Goal: Information Seeking & Learning: Learn about a topic

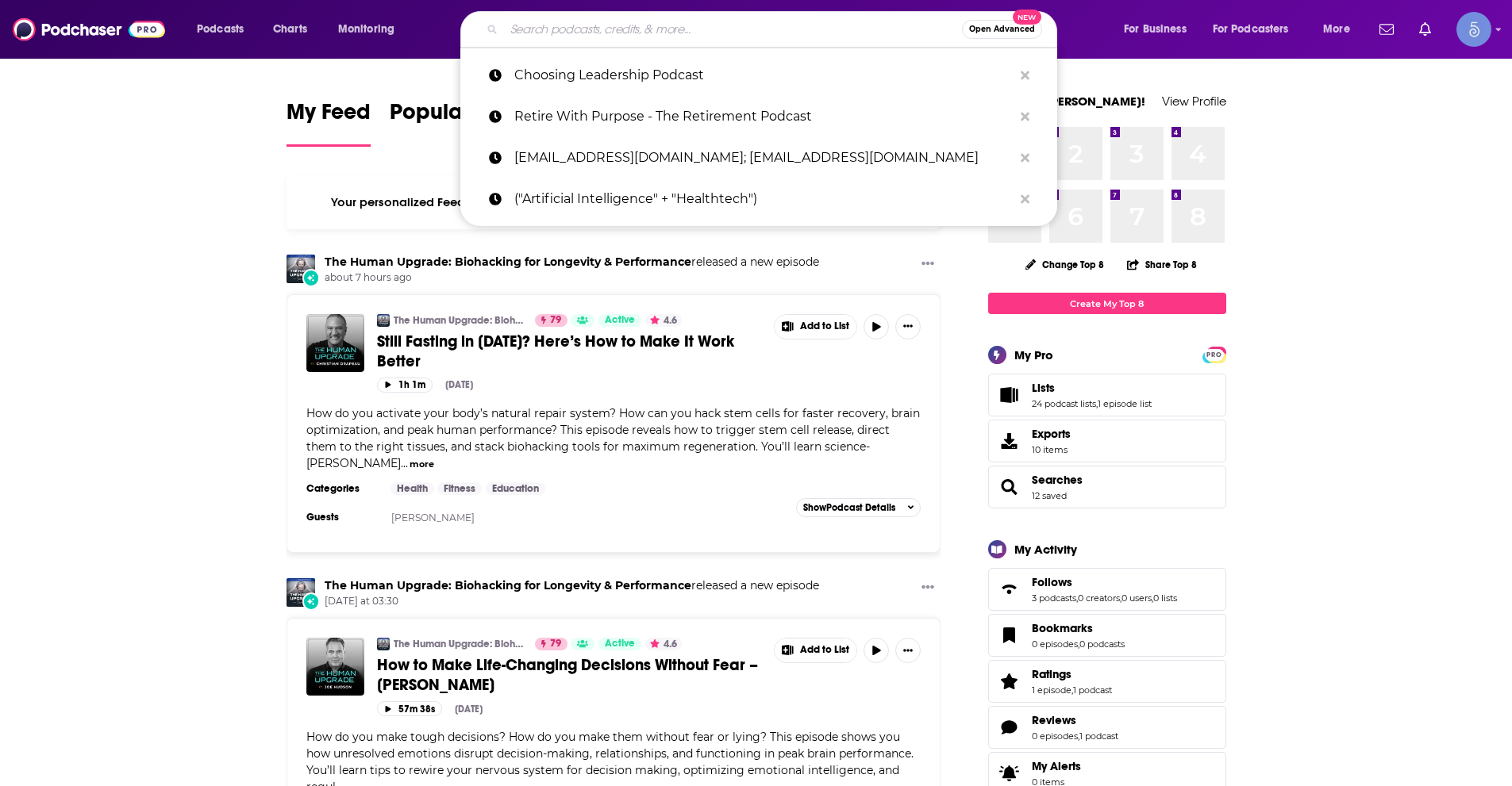
click at [570, 24] on input "Search podcasts, credits, & more..." at bounding box center [733, 29] width 458 height 25
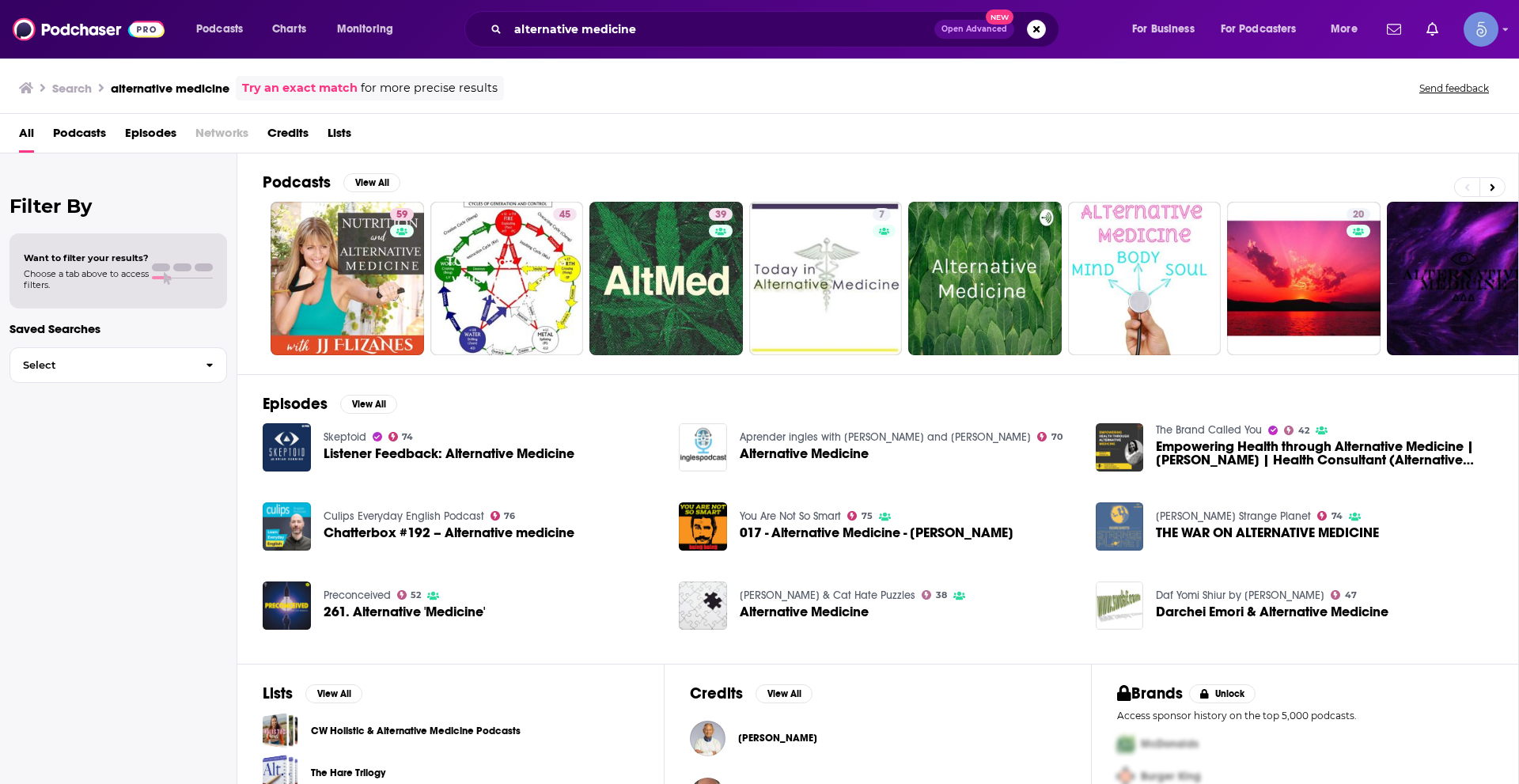
click at [82, 124] on span "Podcasts" at bounding box center [80, 136] width 53 height 32
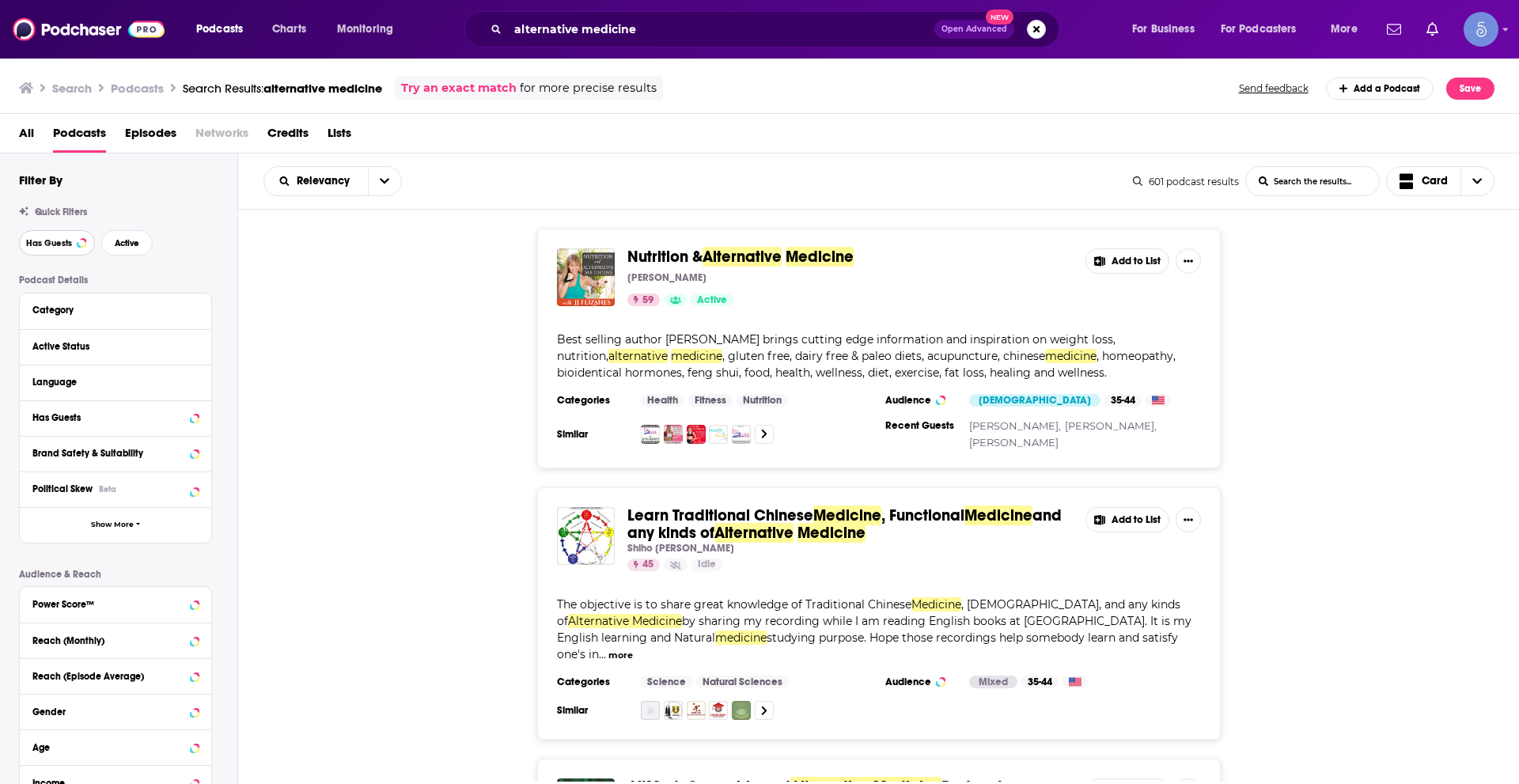
click at [40, 244] on span "Has Guests" at bounding box center [49, 244] width 46 height 9
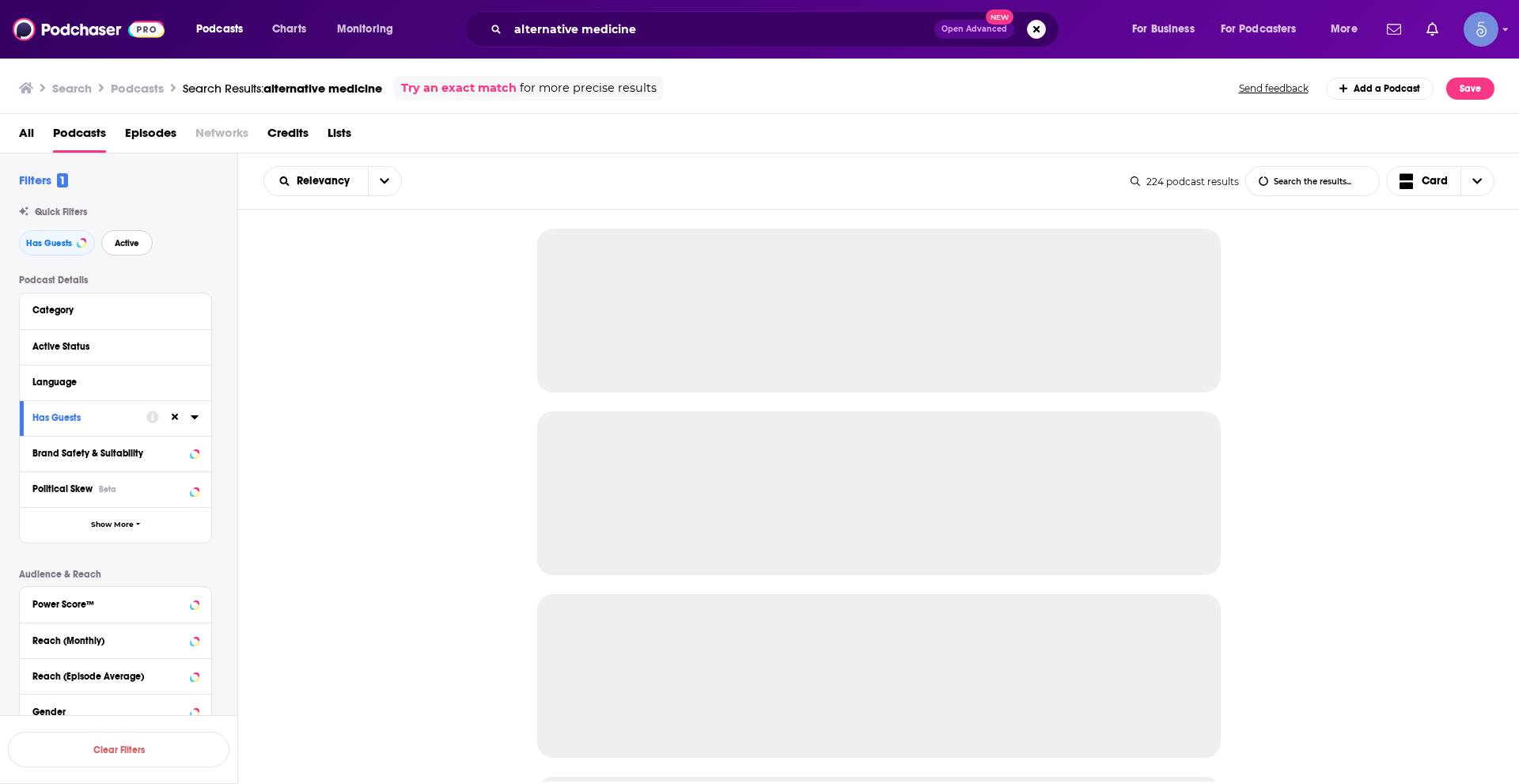
click at [139, 240] on span "Active" at bounding box center [127, 244] width 25 height 9
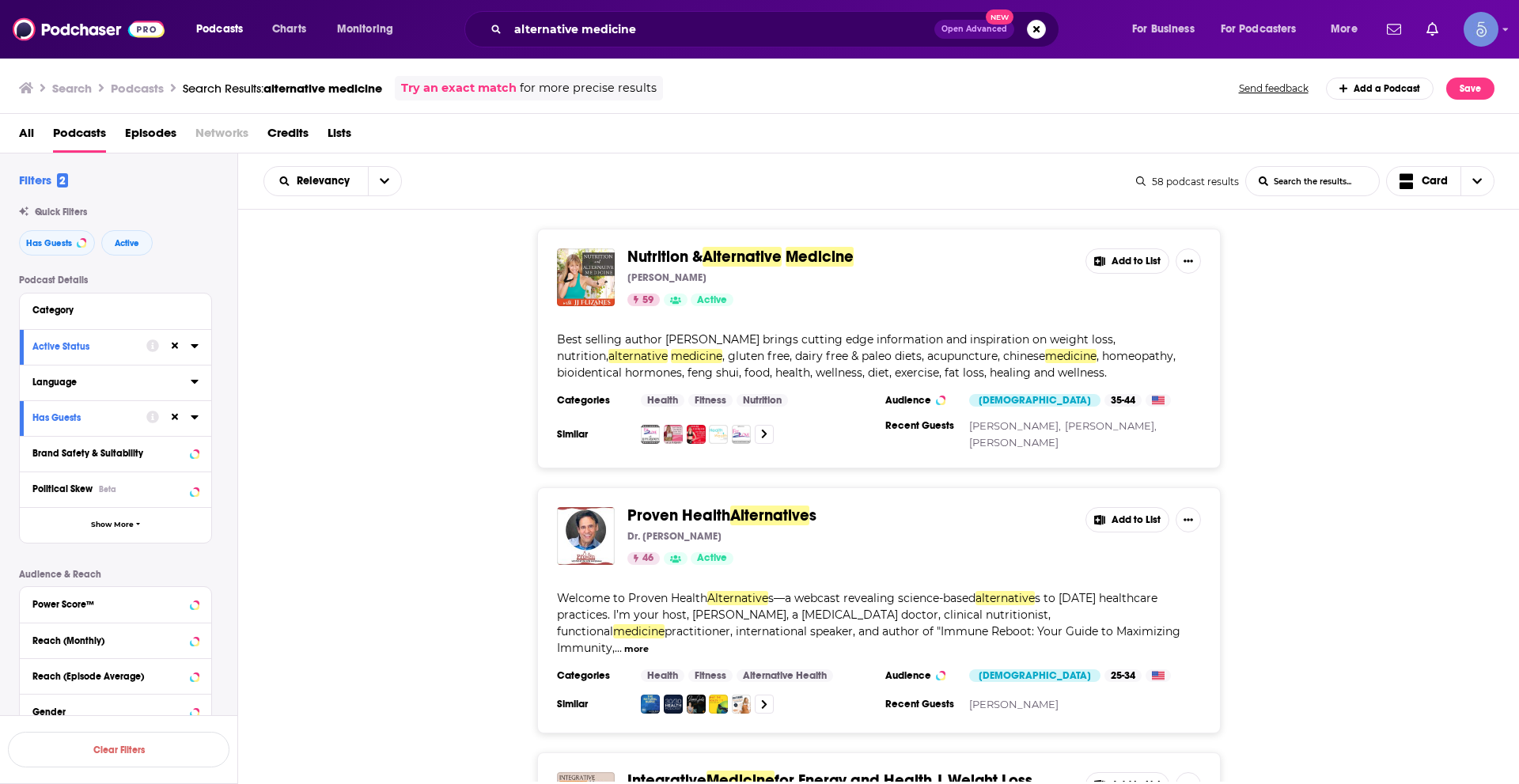
click at [192, 377] on icon at bounding box center [194, 381] width 8 height 12
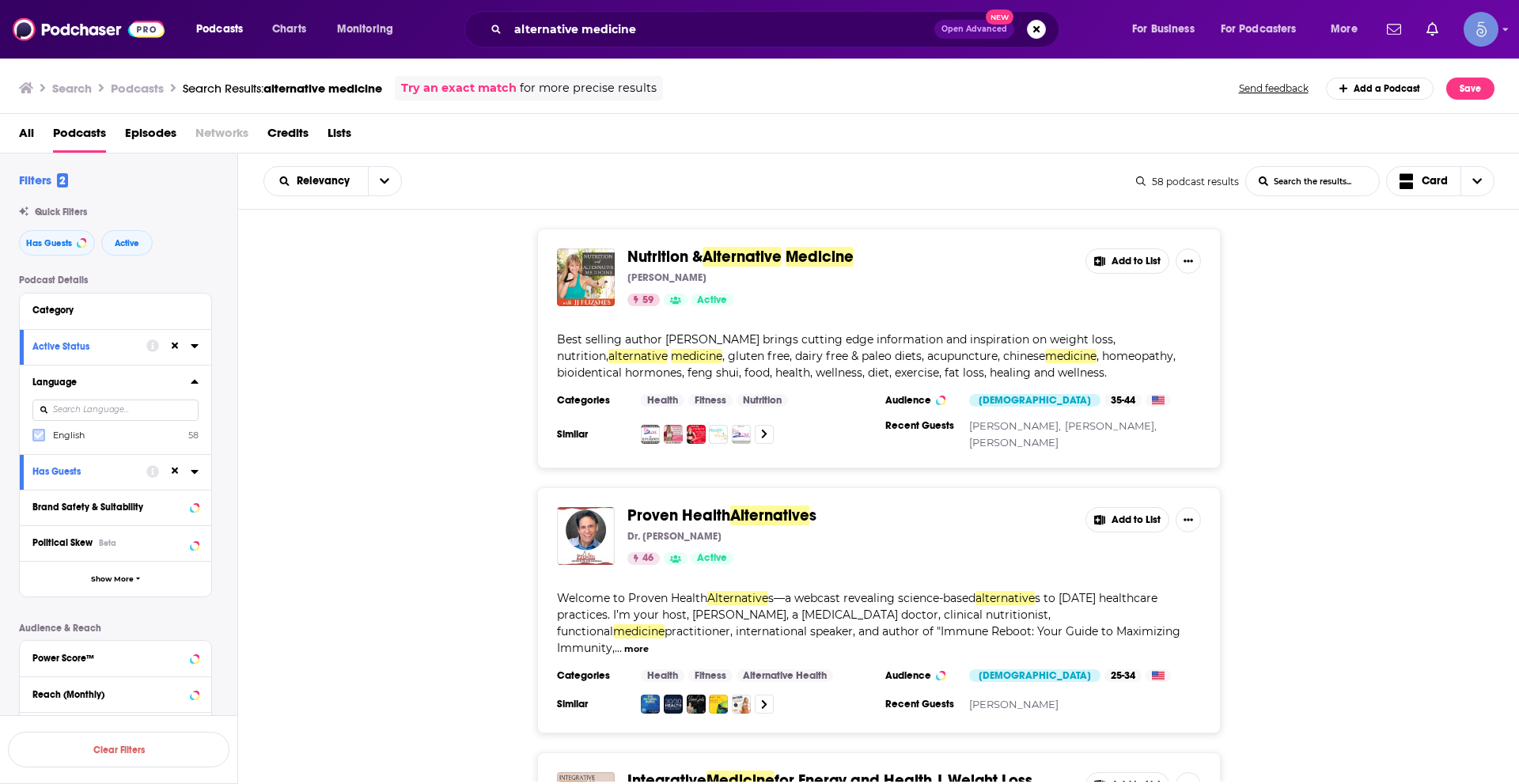
click at [44, 436] on label at bounding box center [39, 435] width 12 height 12
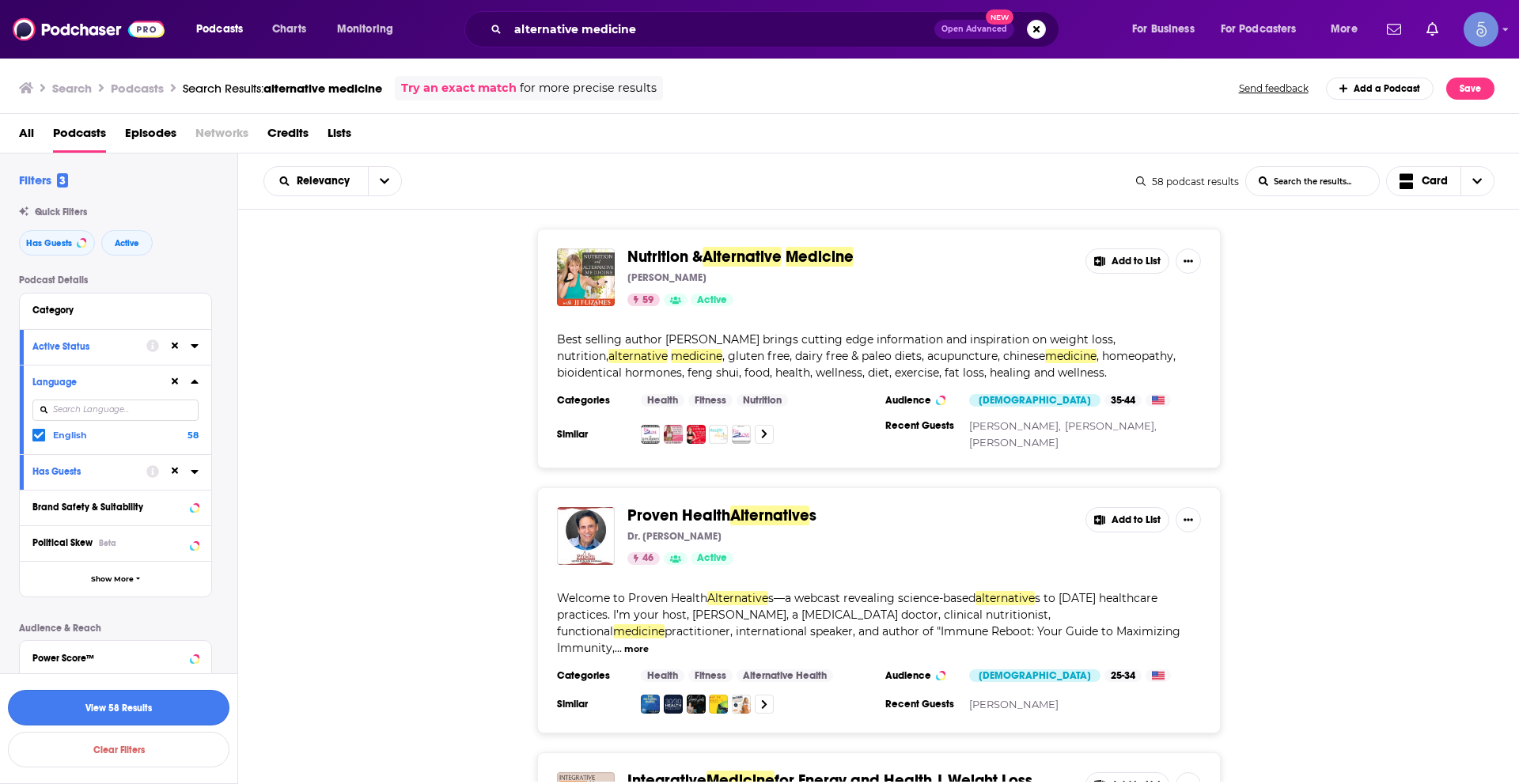
click at [176, 708] on button "View 58 Results" at bounding box center [118, 708] width 222 height 36
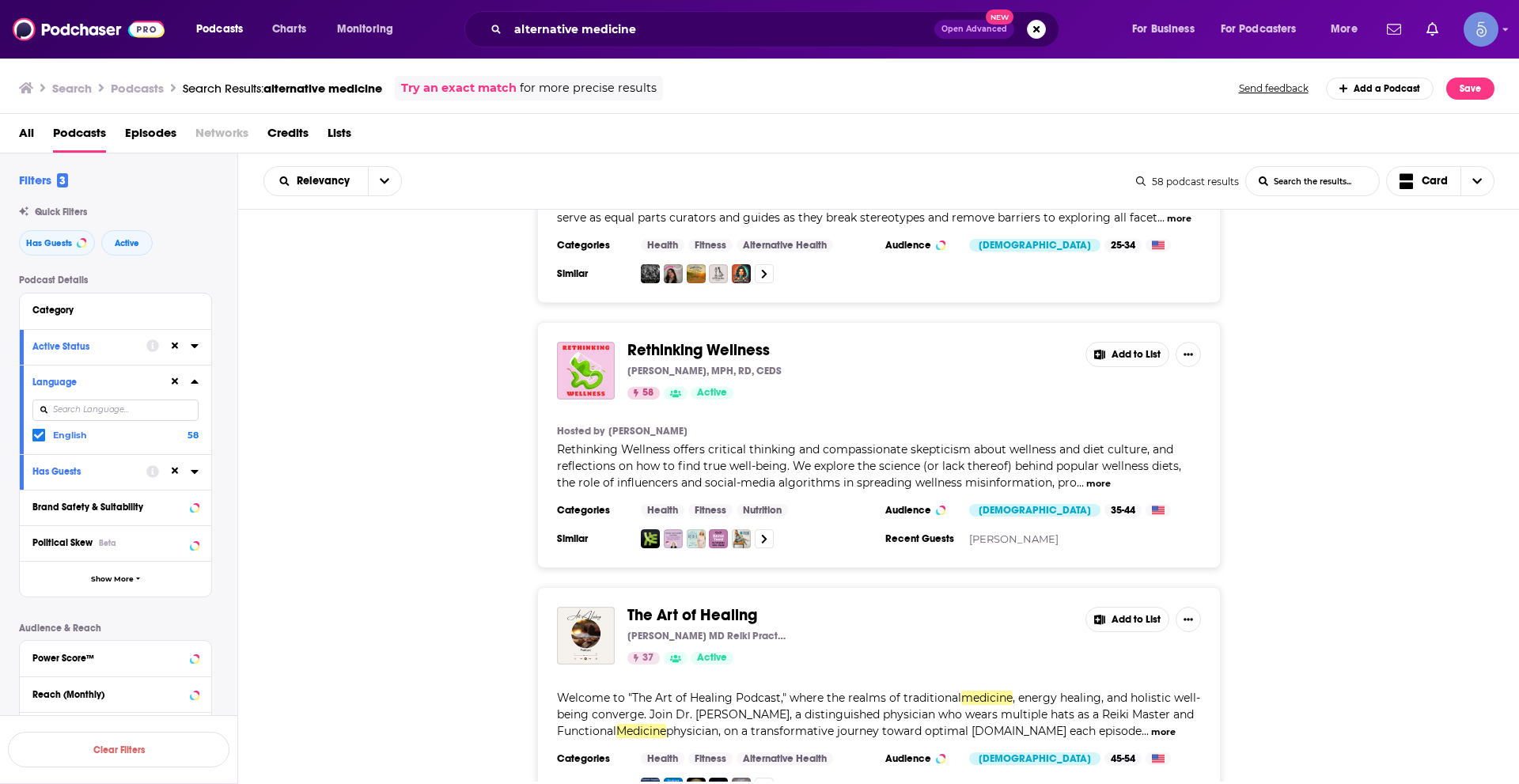
scroll to position [5759, 0]
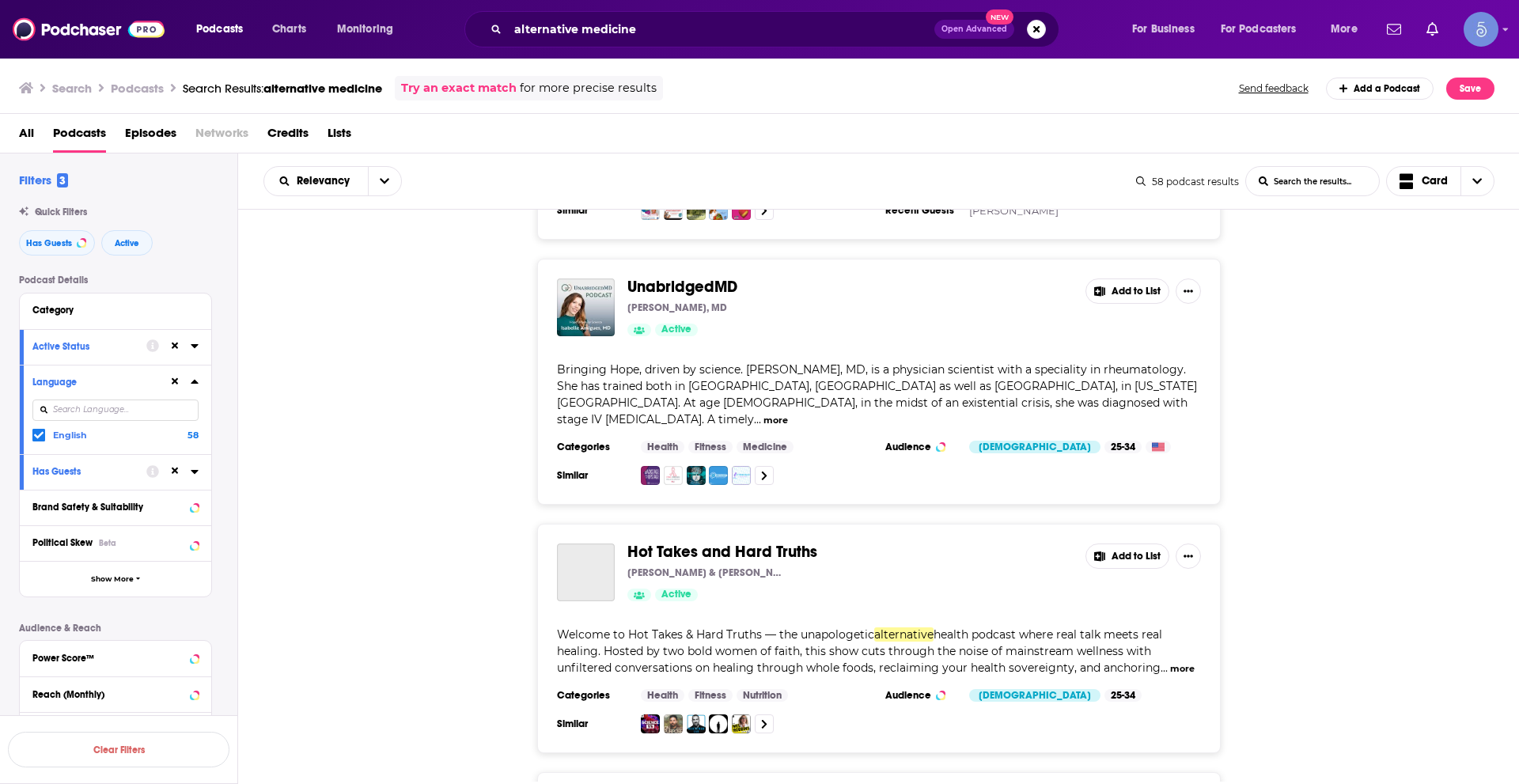
scroll to position [11863, 0]
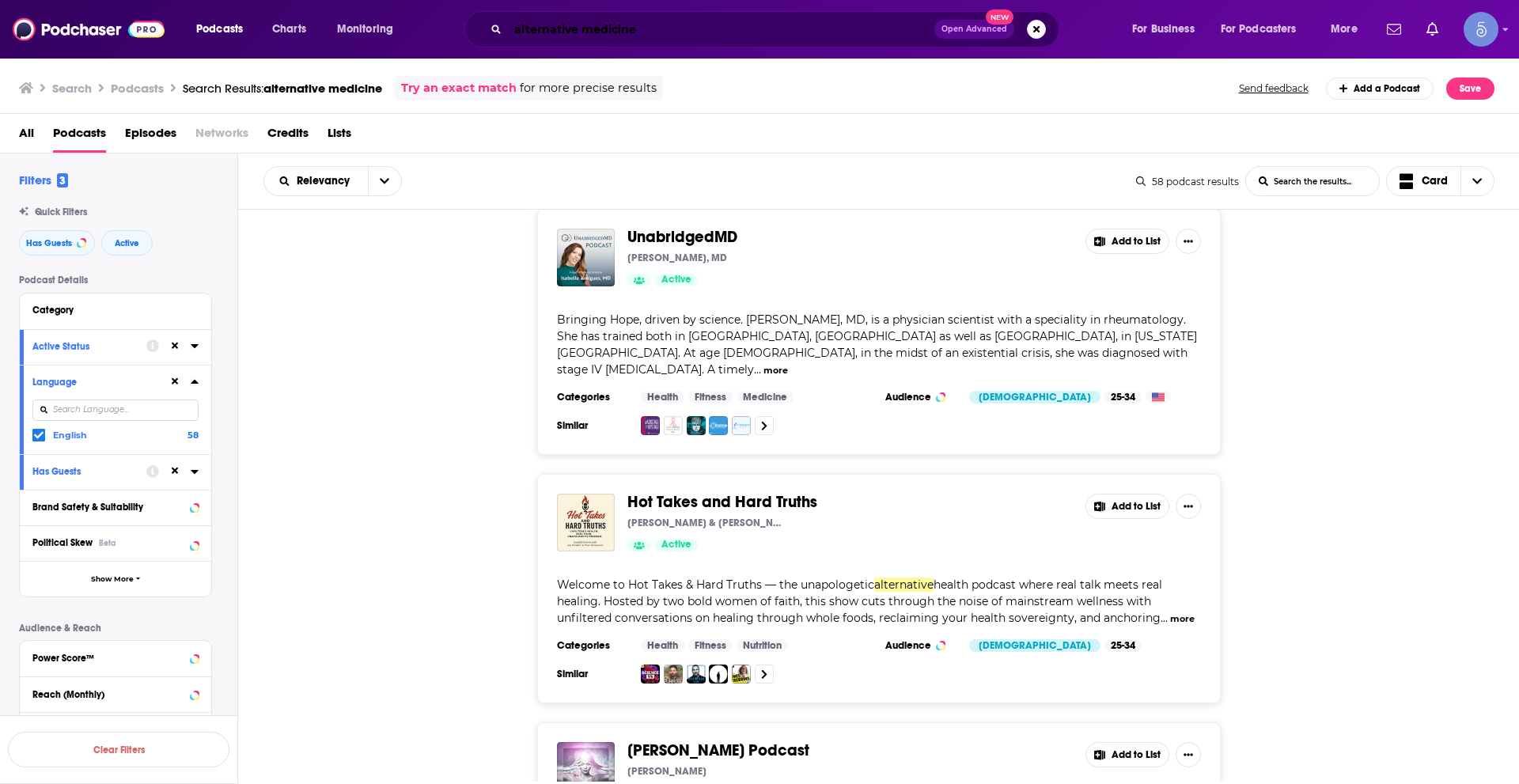
click at [555, 21] on input "alternative medicine" at bounding box center [721, 29] width 427 height 25
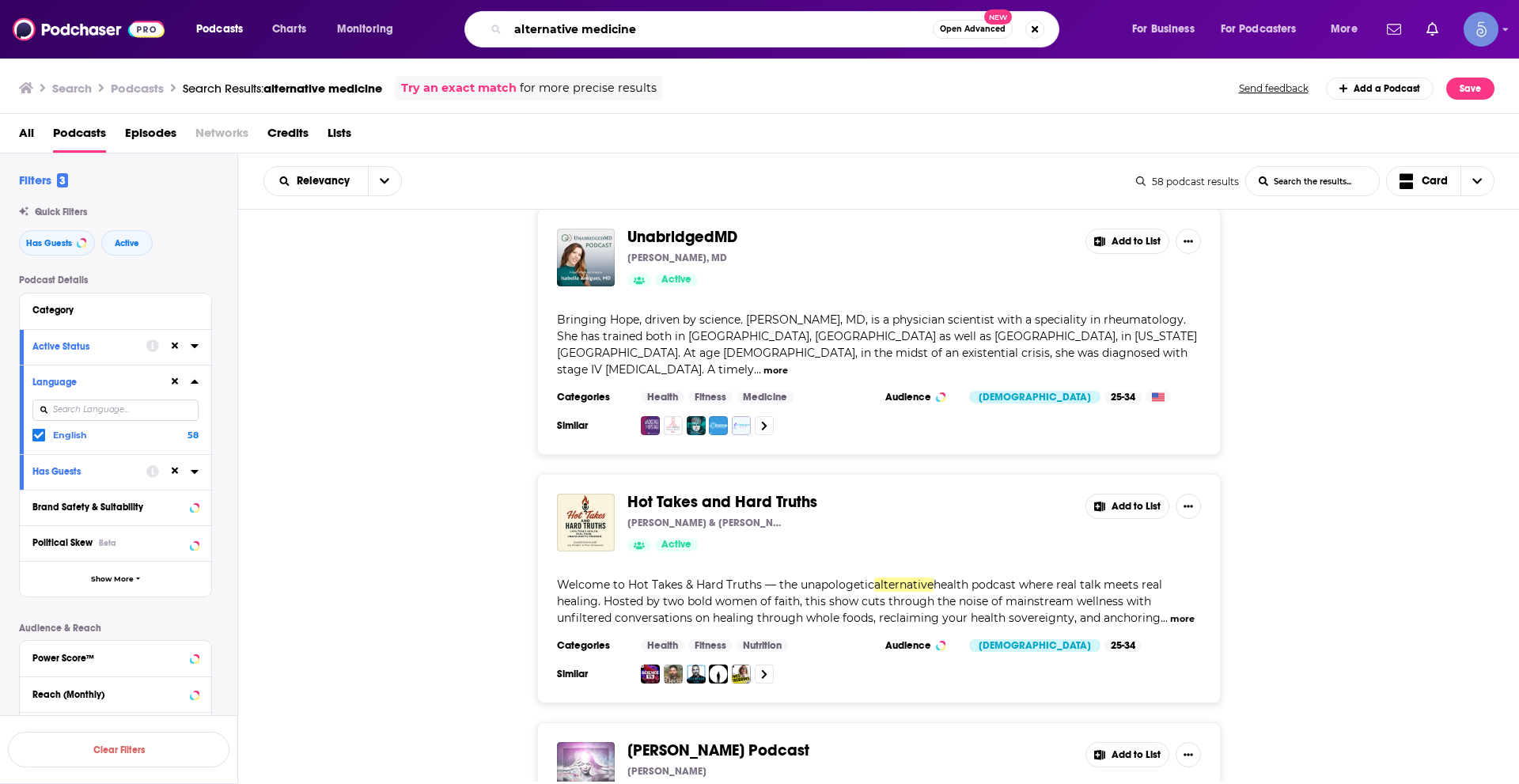
click at [555, 21] on input "alternative medicine" at bounding box center [720, 29] width 425 height 25
type input "Holistic medicine"
click at [59, 242] on span "Has Guests" at bounding box center [49, 244] width 46 height 9
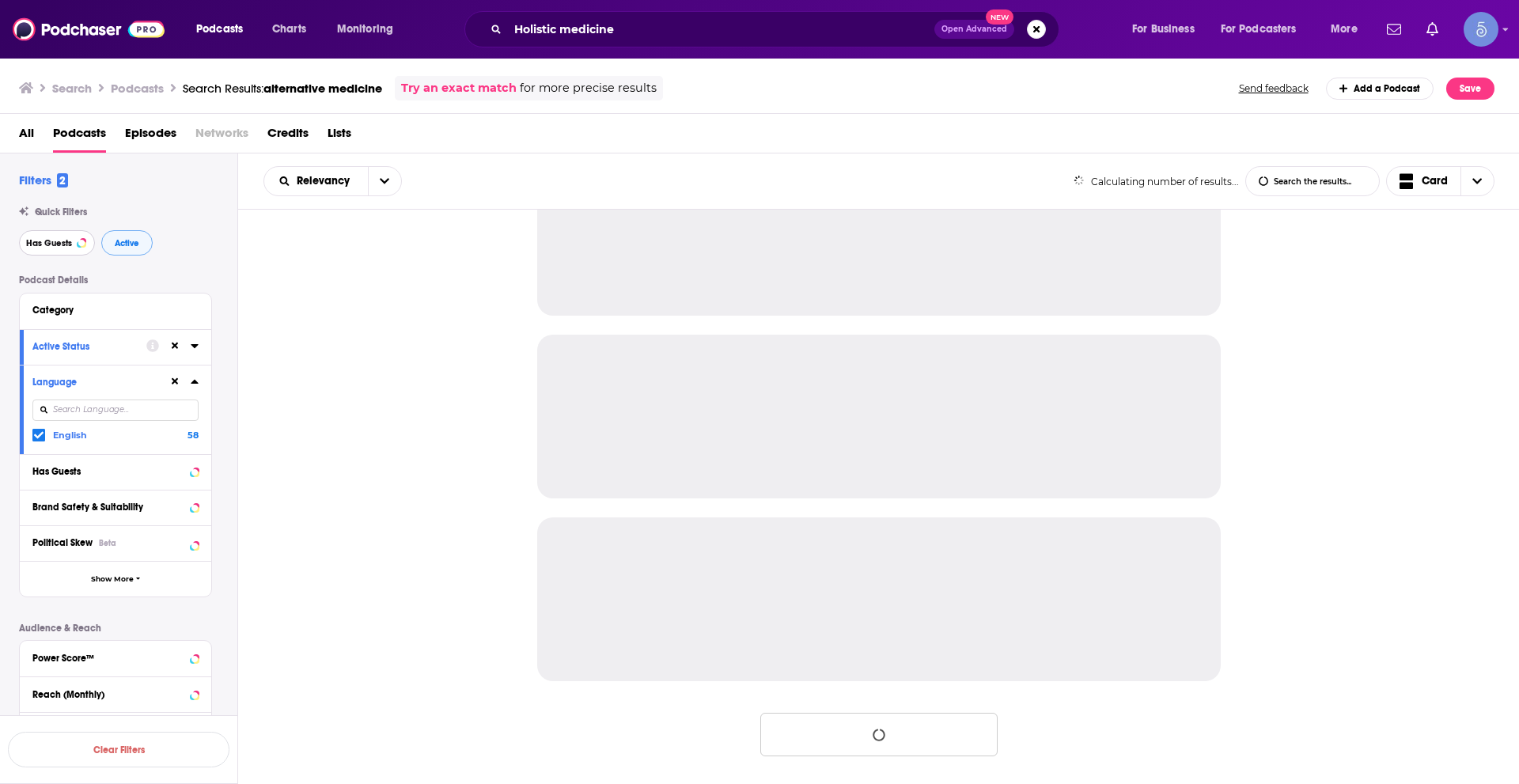
scroll to position [1355, 0]
click at [123, 240] on span "Active" at bounding box center [127, 244] width 25 height 9
click at [178, 383] on icon at bounding box center [175, 382] width 7 height 11
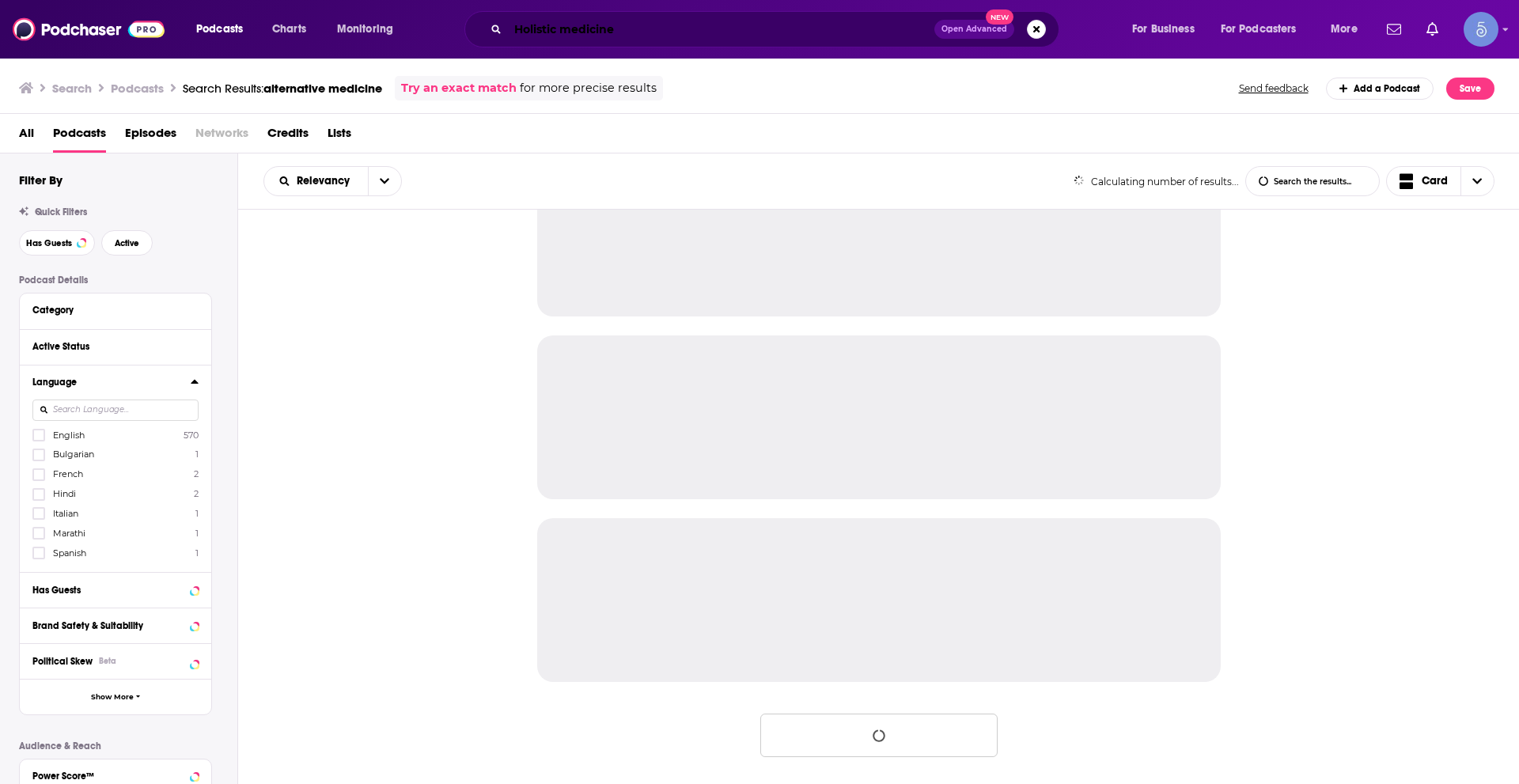
click at [685, 28] on input "Holistic medicine" at bounding box center [721, 29] width 427 height 25
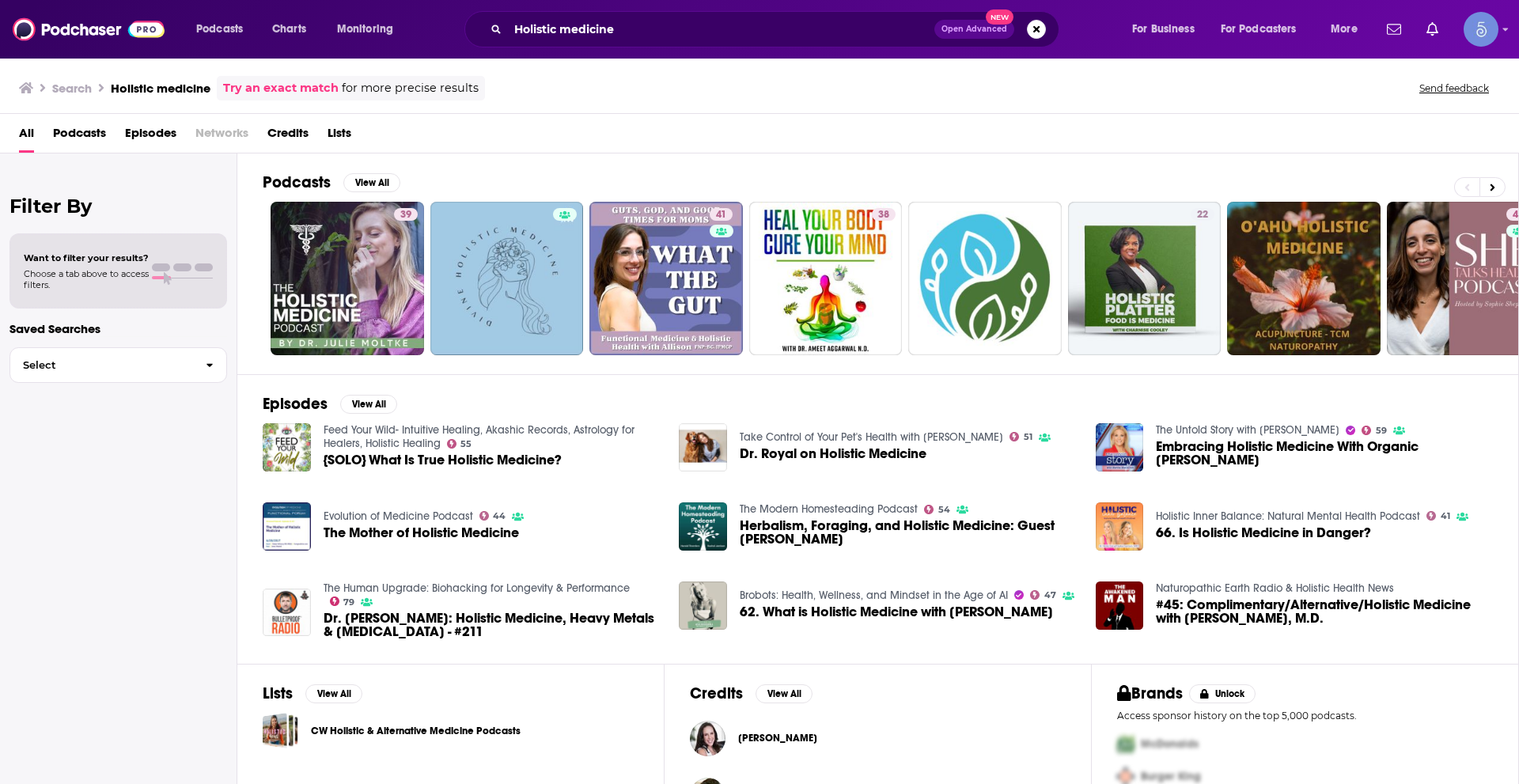
click at [94, 132] on span "Podcasts" at bounding box center [80, 136] width 53 height 32
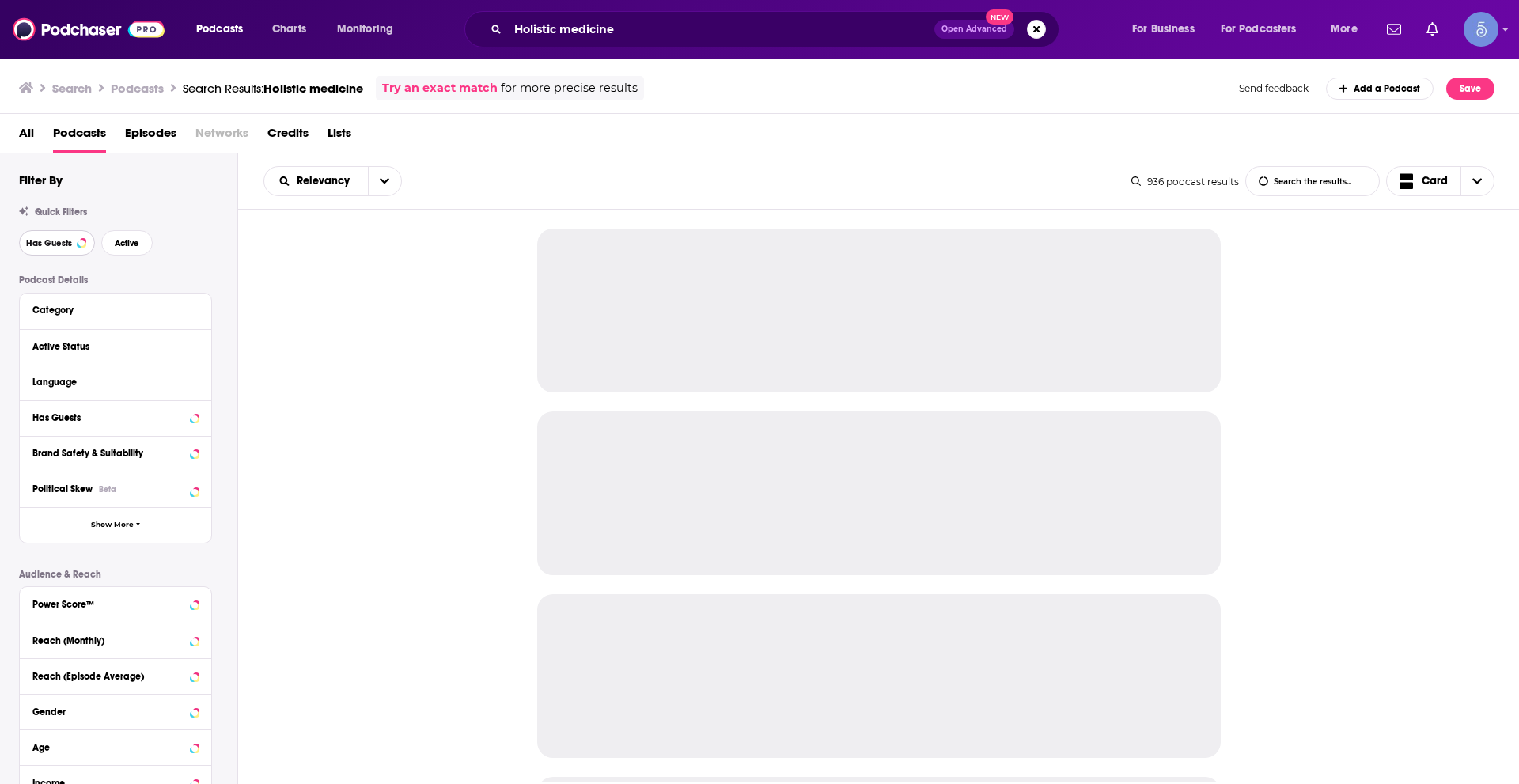
click at [53, 253] on button "Has Guests" at bounding box center [57, 243] width 76 height 25
click at [131, 230] on div "Quick Filters Has Guests Active" at bounding box center [128, 231] width 218 height 49
click at [131, 242] on span "Active" at bounding box center [127, 244] width 25 height 9
click at [201, 381] on div "Language" at bounding box center [116, 382] width 192 height 36
click at [192, 385] on icon at bounding box center [194, 381] width 8 height 12
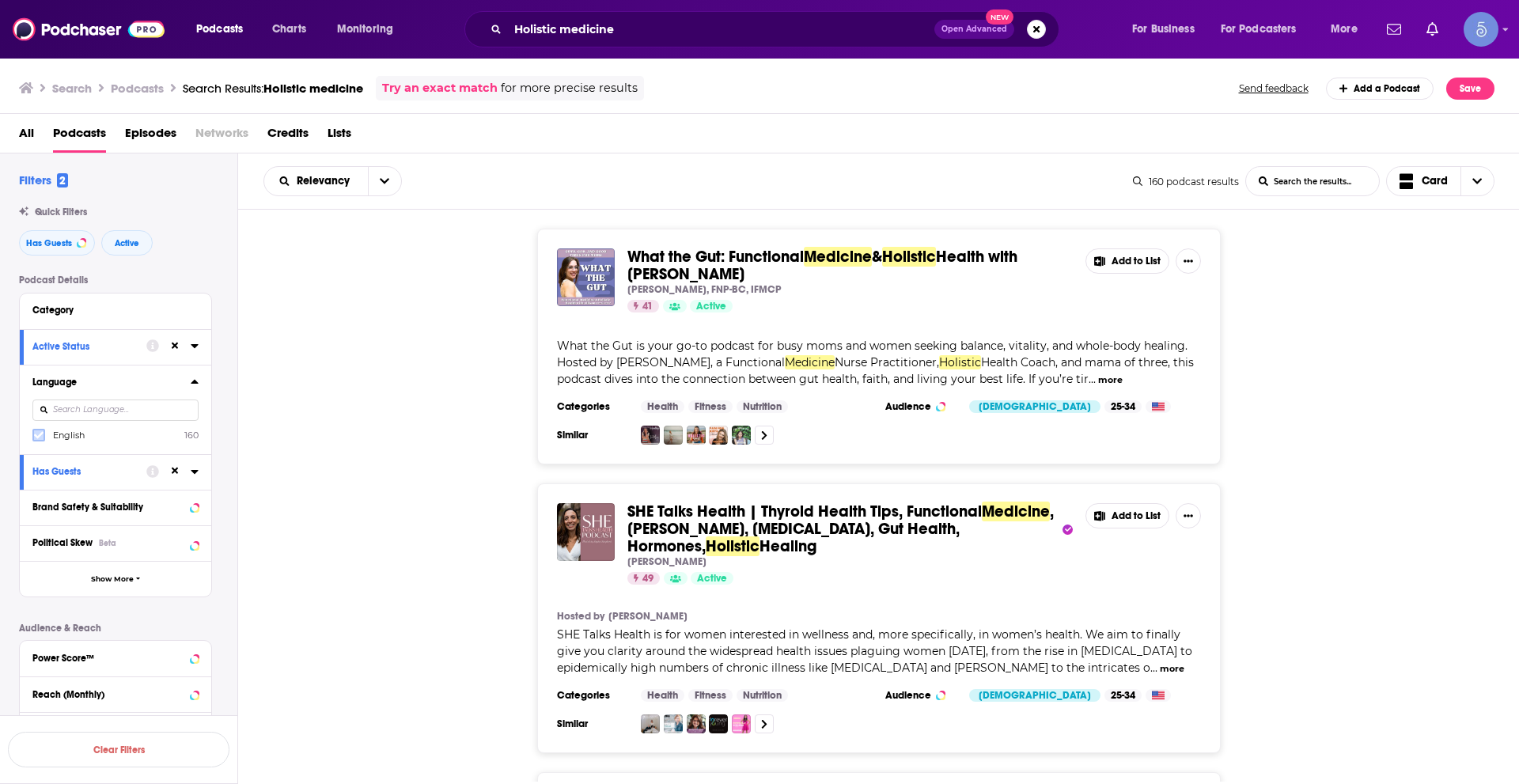
click at [37, 438] on icon at bounding box center [39, 435] width 10 height 7
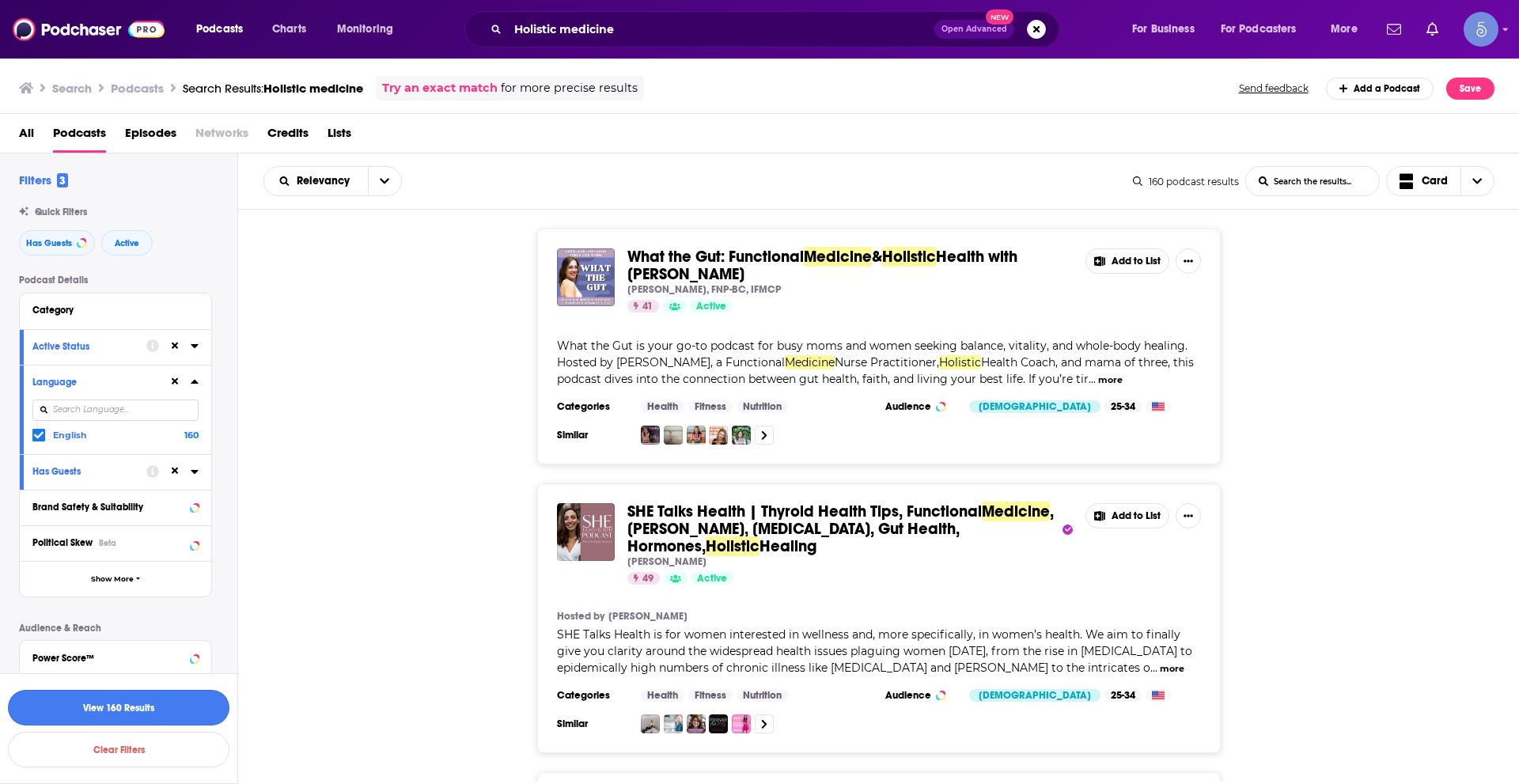
click at [179, 710] on button "View 160 Results" at bounding box center [118, 708] width 222 height 36
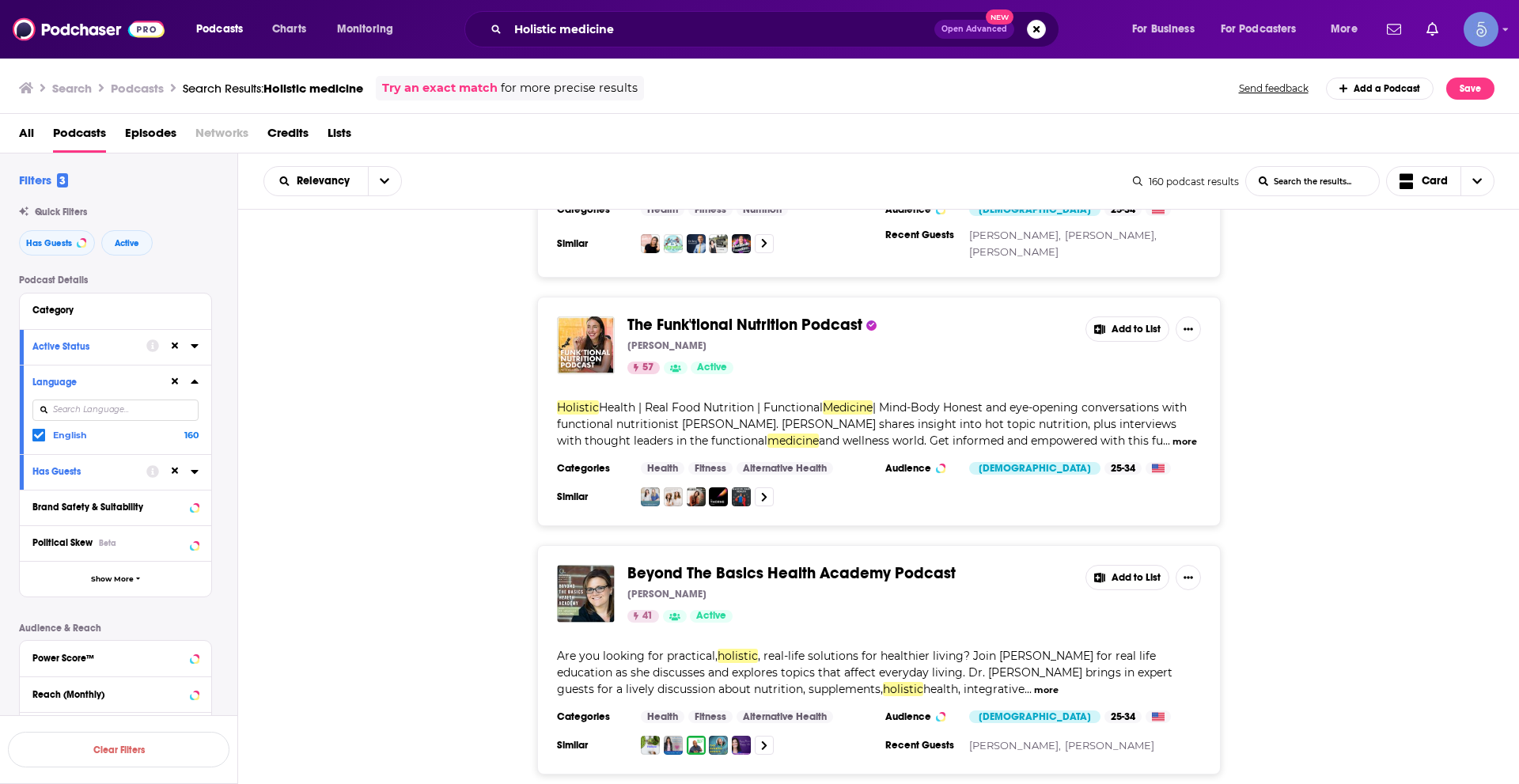
scroll to position [5744, 0]
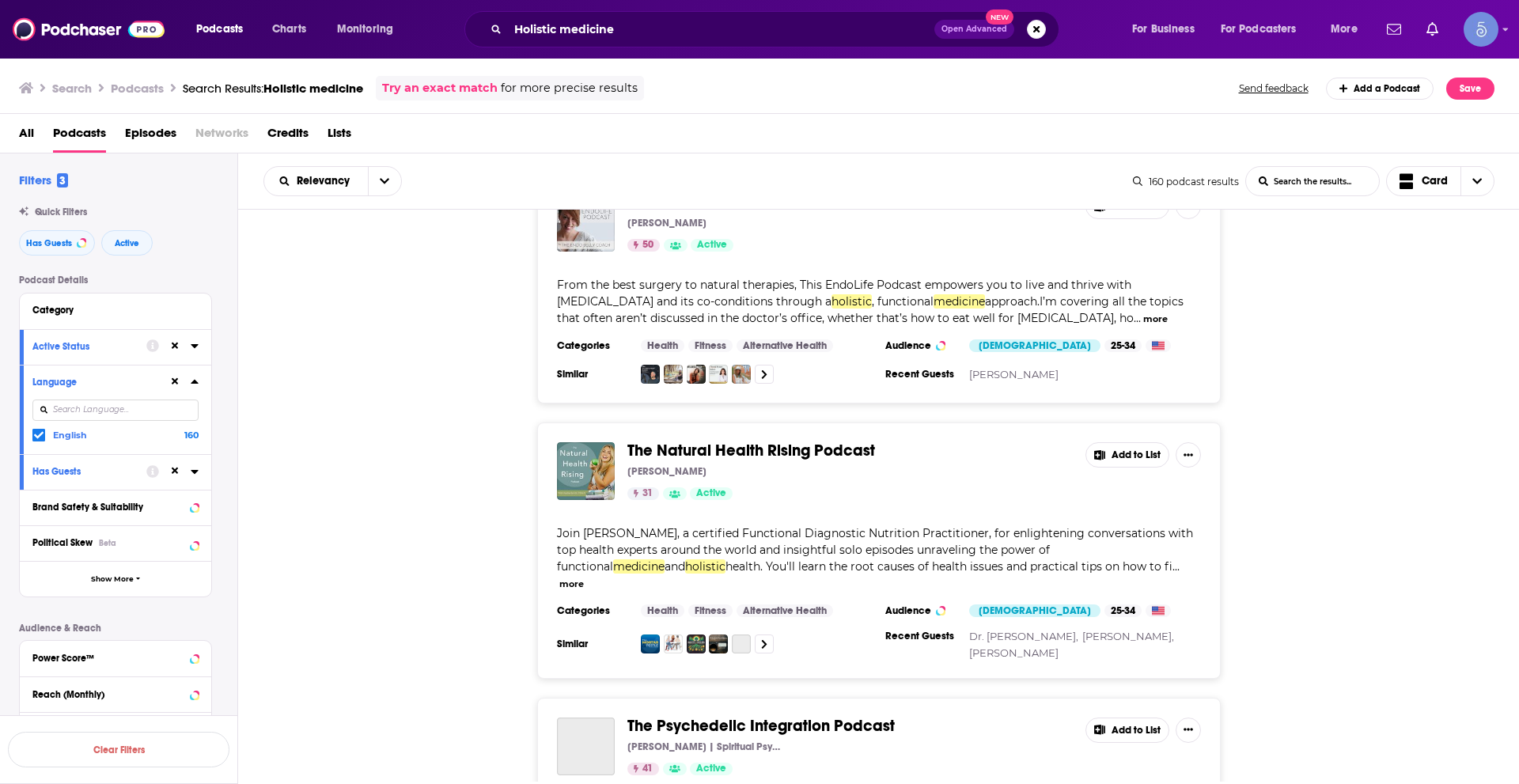
scroll to position [11926, 0]
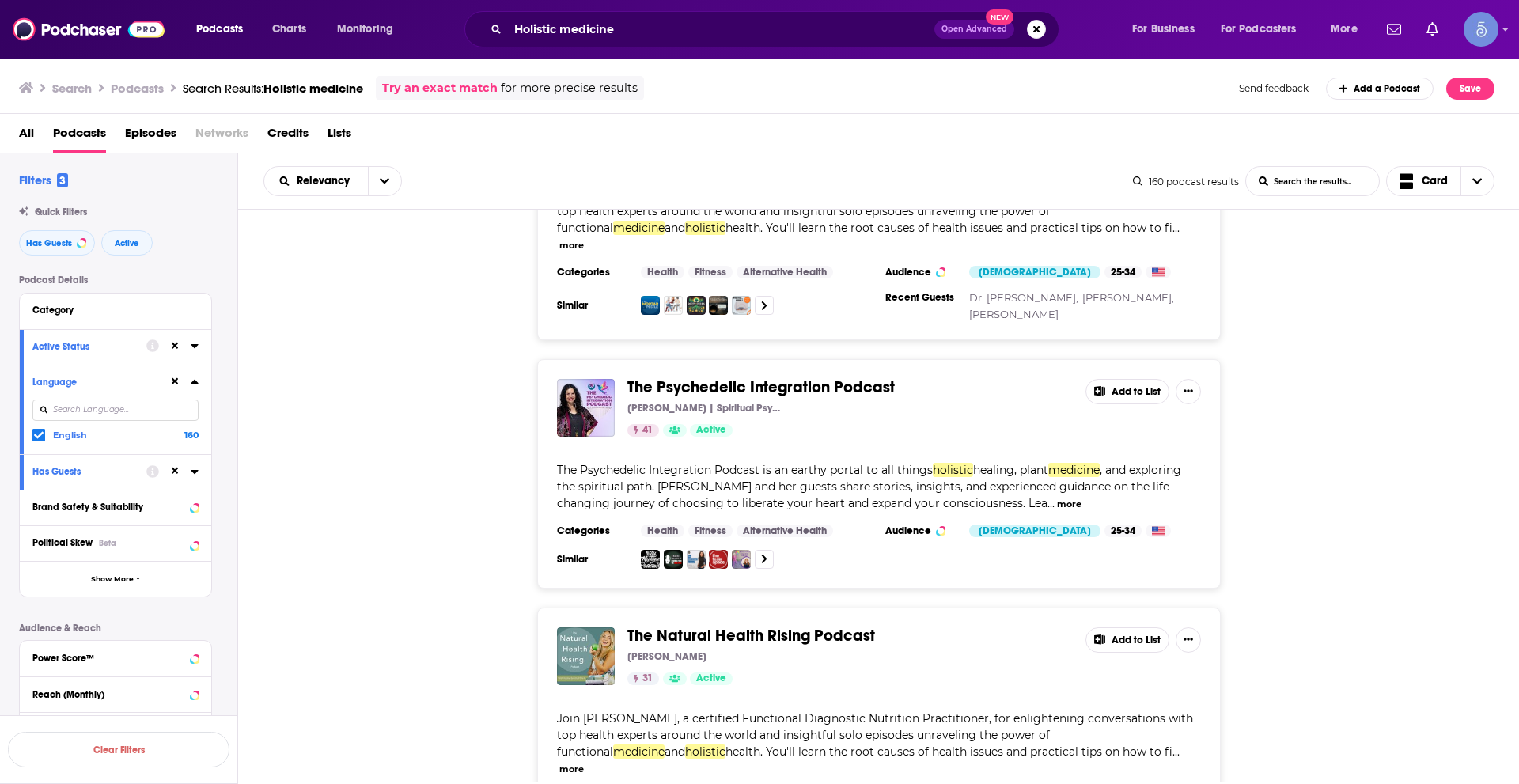
scroll to position [12480, 0]
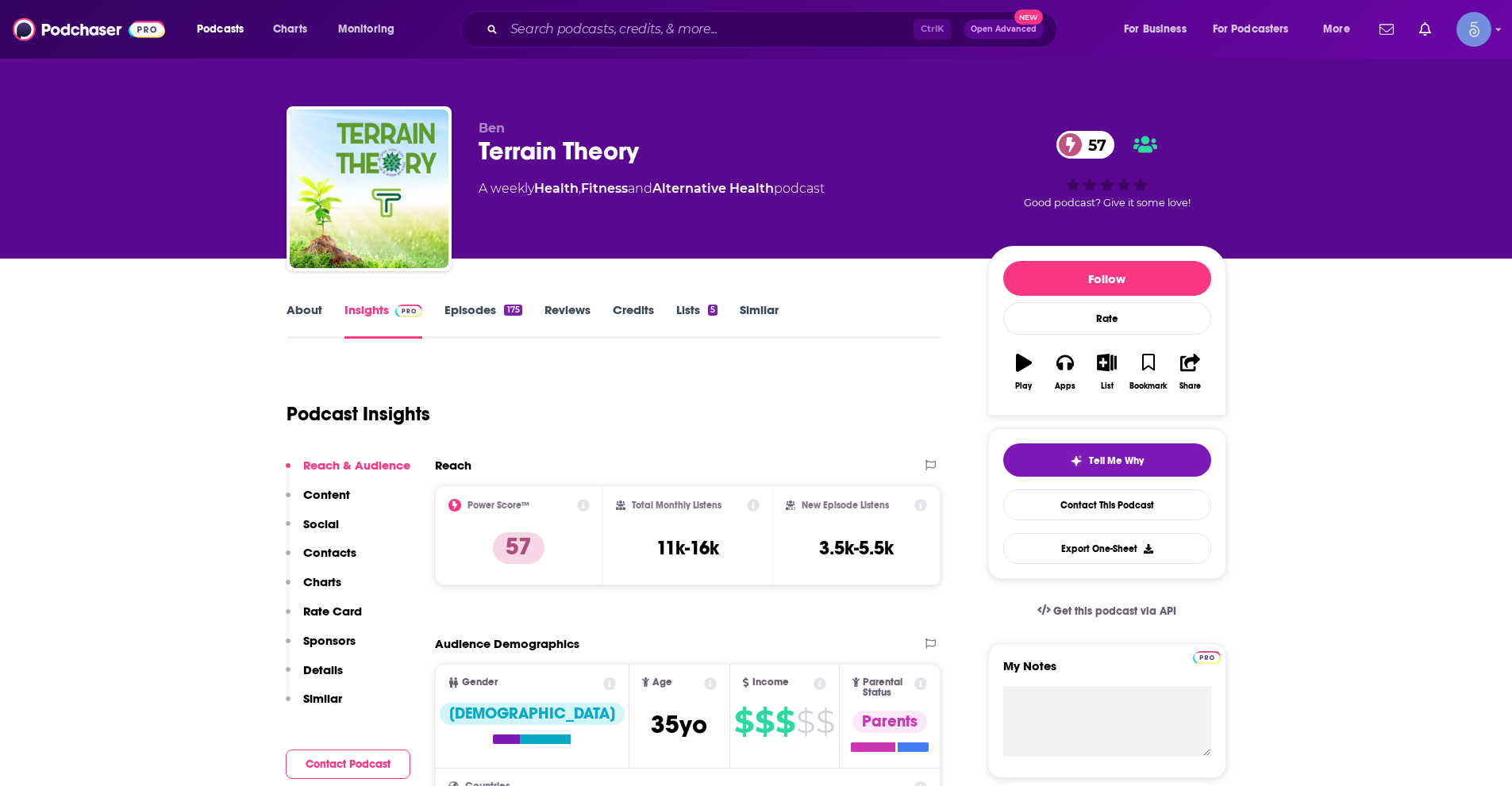
click at [307, 325] on link "About" at bounding box center [304, 321] width 36 height 37
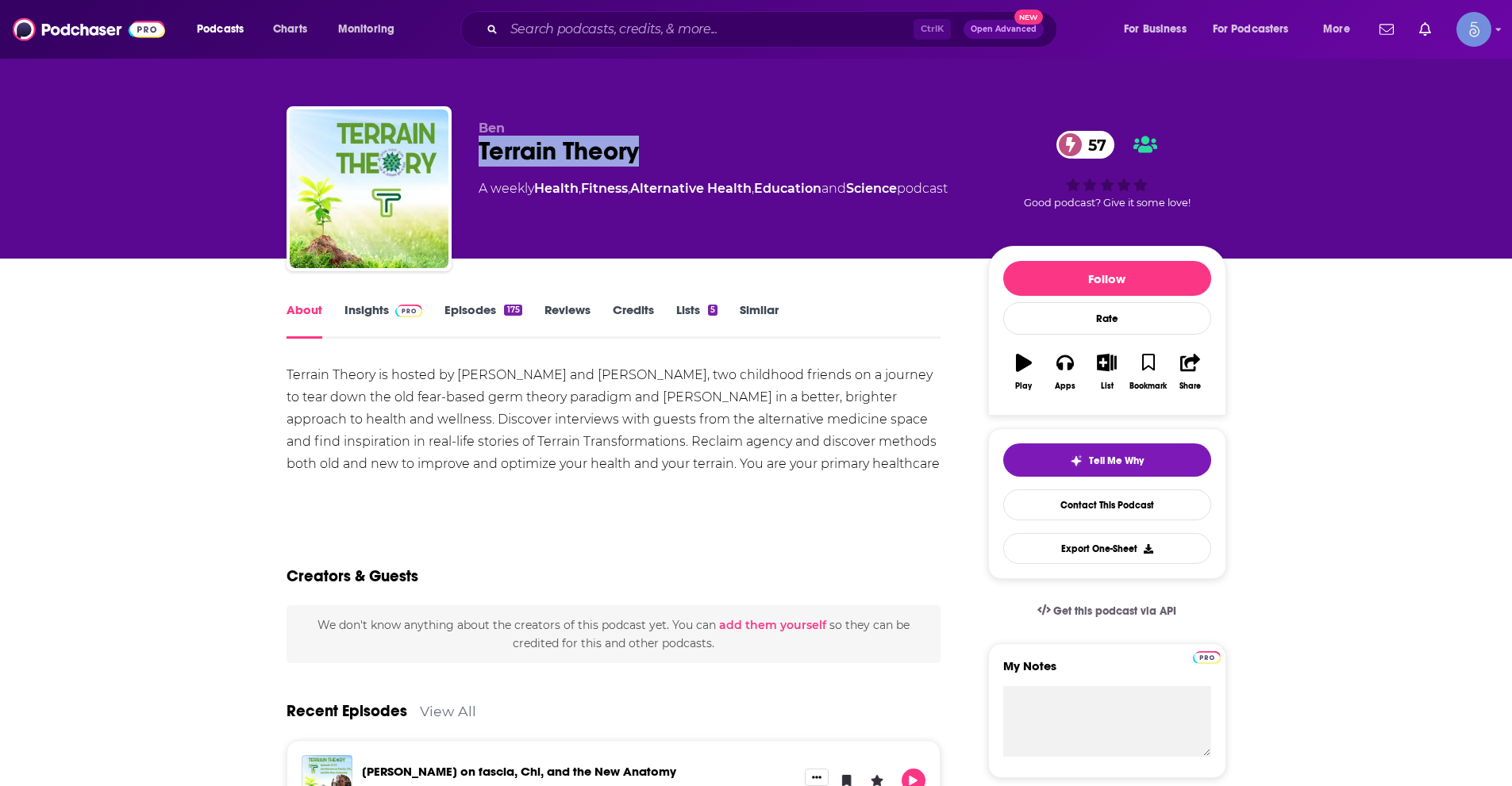
drag, startPoint x: 473, startPoint y: 152, endPoint x: 1513, endPoint y: 333, distance: 1055.6
click at [681, 163] on div "Ben Terrain Theory 57 A weekly Health , Fitness , Alternative Health , Educatio…" at bounding box center [756, 191] width 940 height 171
copy h1 "Terrain Theory"
click at [379, 310] on link "Insights" at bounding box center [383, 321] width 78 height 37
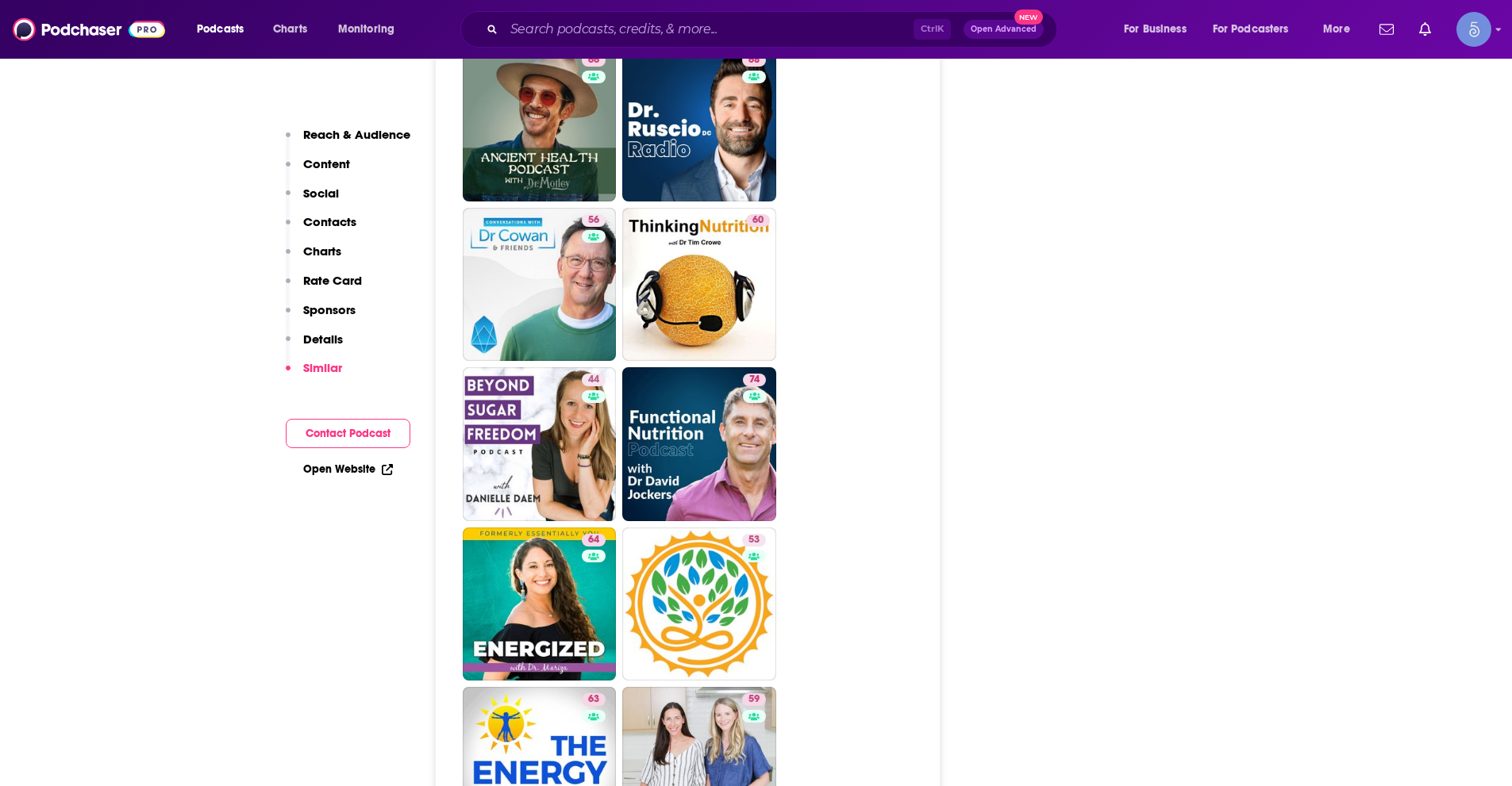
scroll to position [3888, 0]
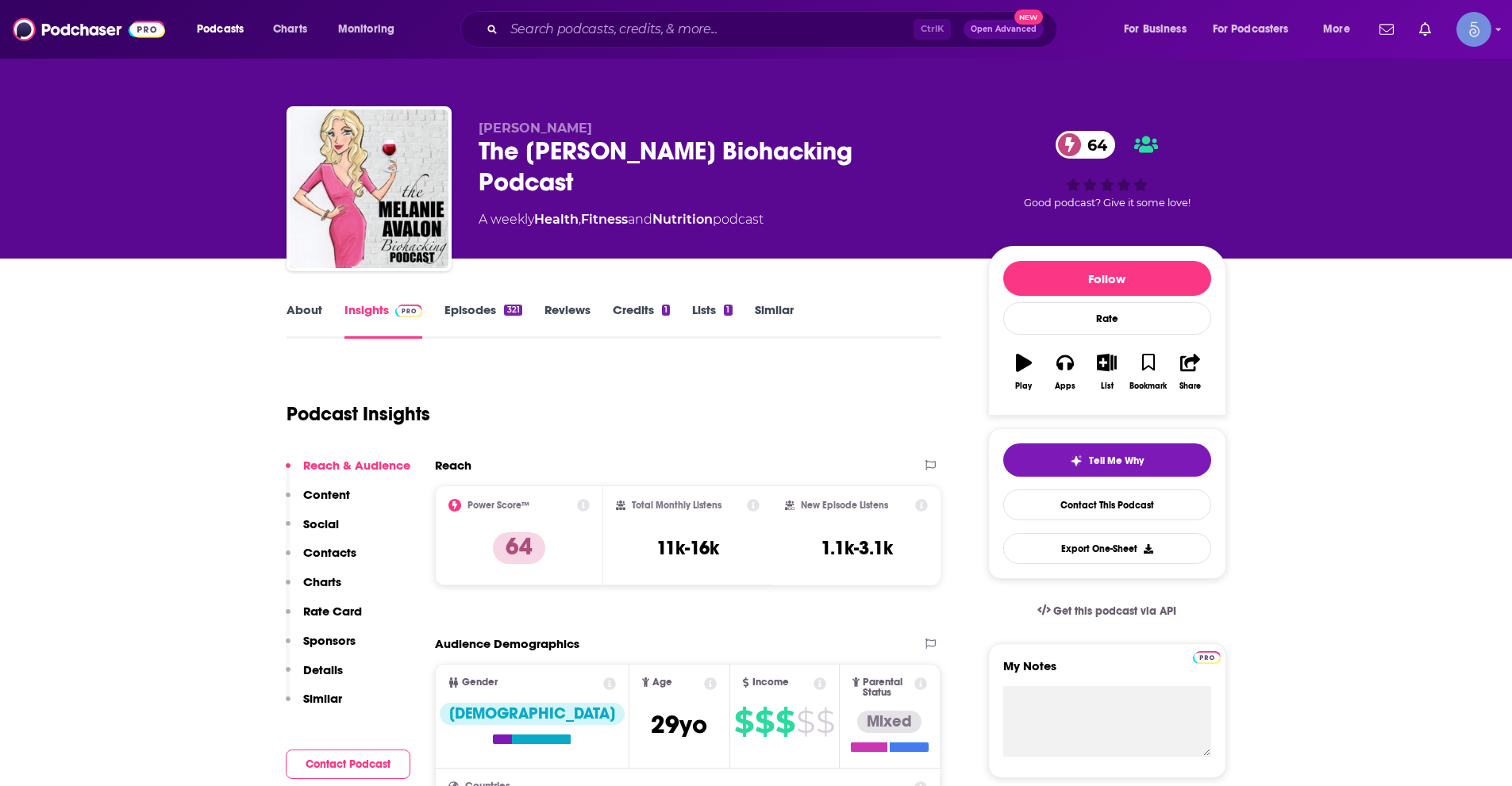
click at [292, 314] on link "About" at bounding box center [304, 321] width 36 height 37
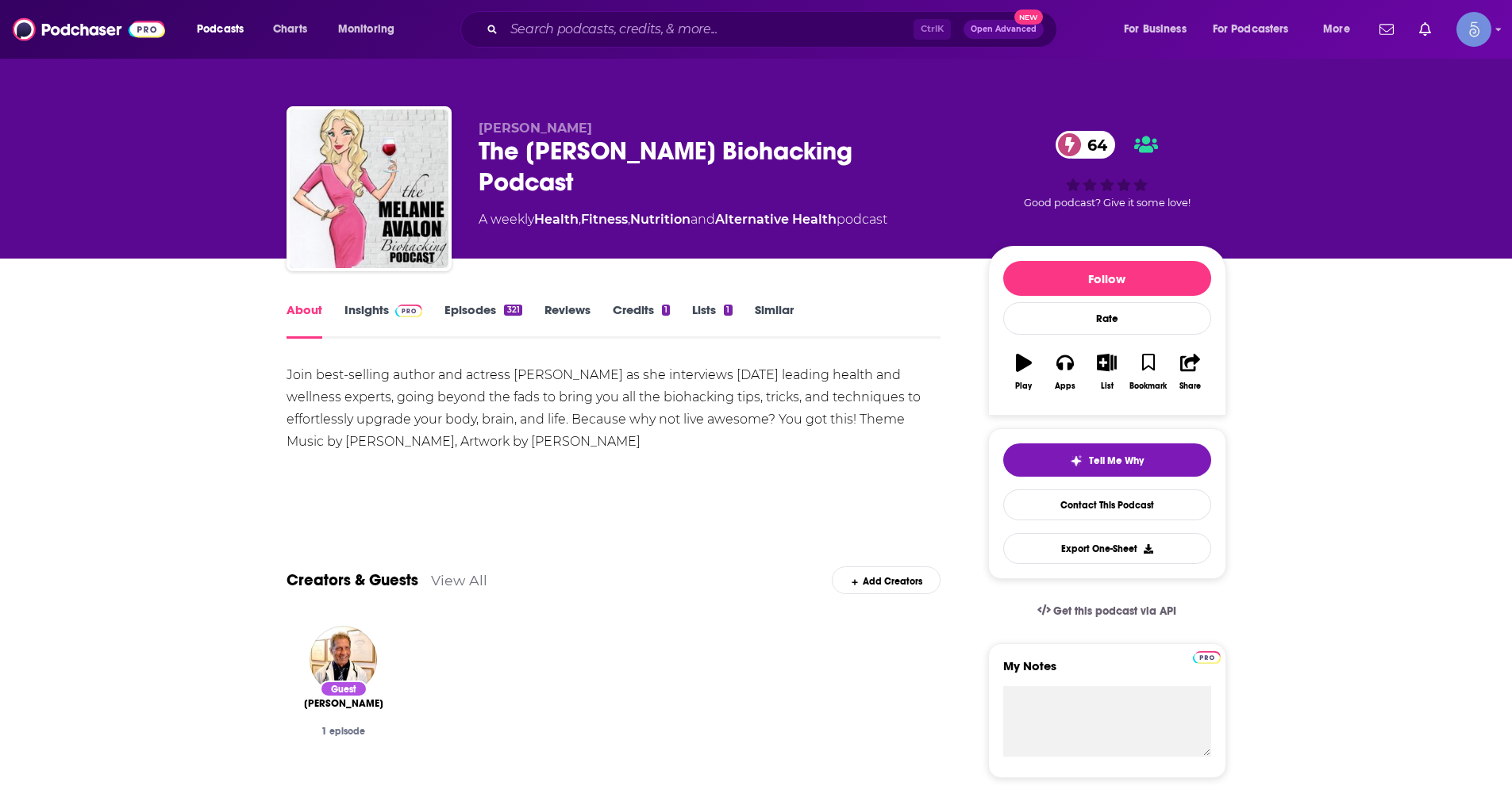
drag, startPoint x: 480, startPoint y: 152, endPoint x: 949, endPoint y: 157, distance: 469.0
click at [949, 157] on div "The Melanie Avalon Biohacking Podcast 64" at bounding box center [720, 166] width 484 height 61
copy h1 "The Melanie Avalon Biohacking Podcast"
click at [365, 299] on div "About Insights Episodes 321 Reviews Credits 1 Lists 1 Similar" at bounding box center [613, 319] width 655 height 39
click at [382, 311] on link "Insights" at bounding box center [383, 321] width 78 height 37
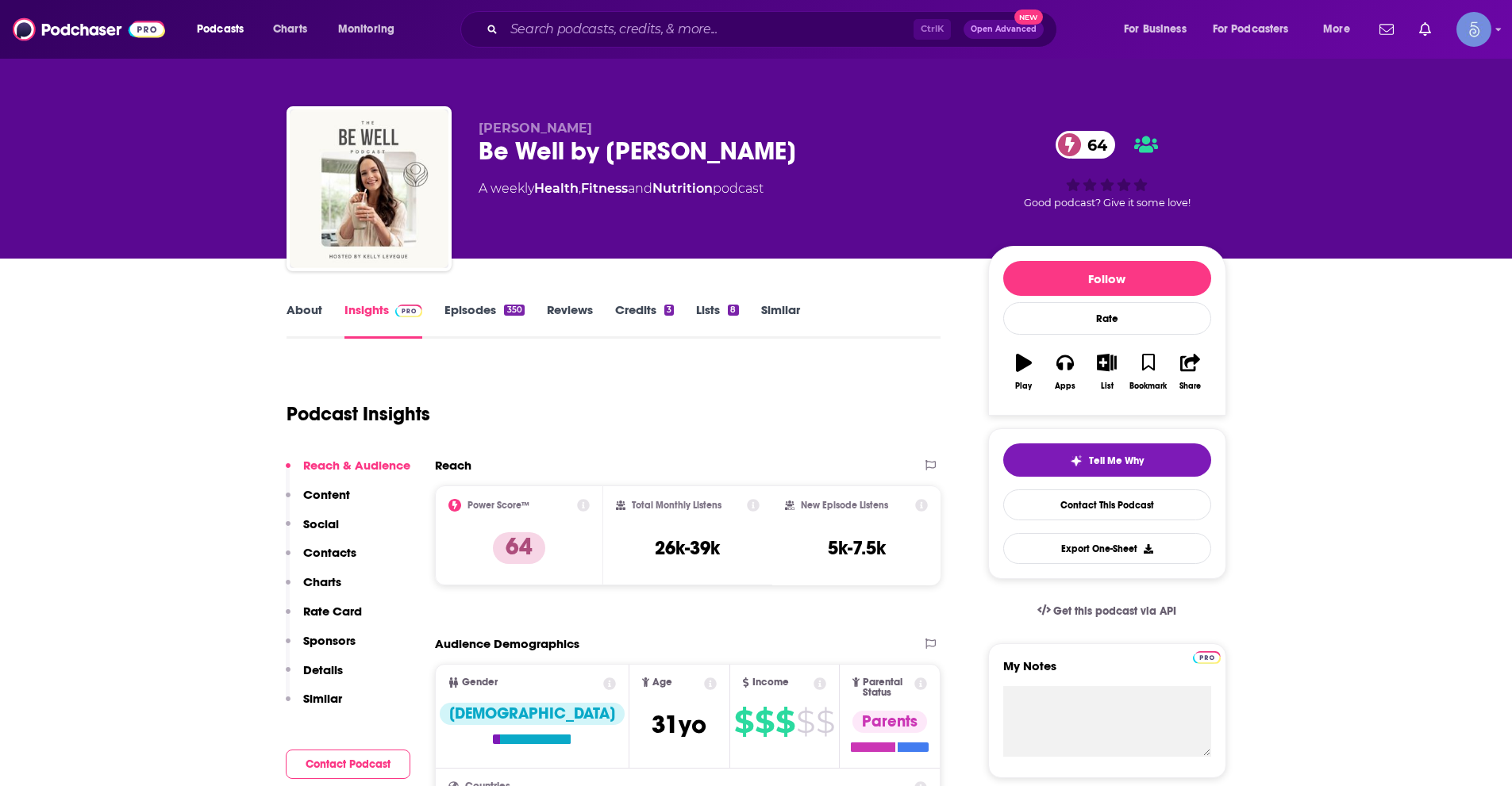
click at [287, 319] on link "About" at bounding box center [304, 321] width 36 height 37
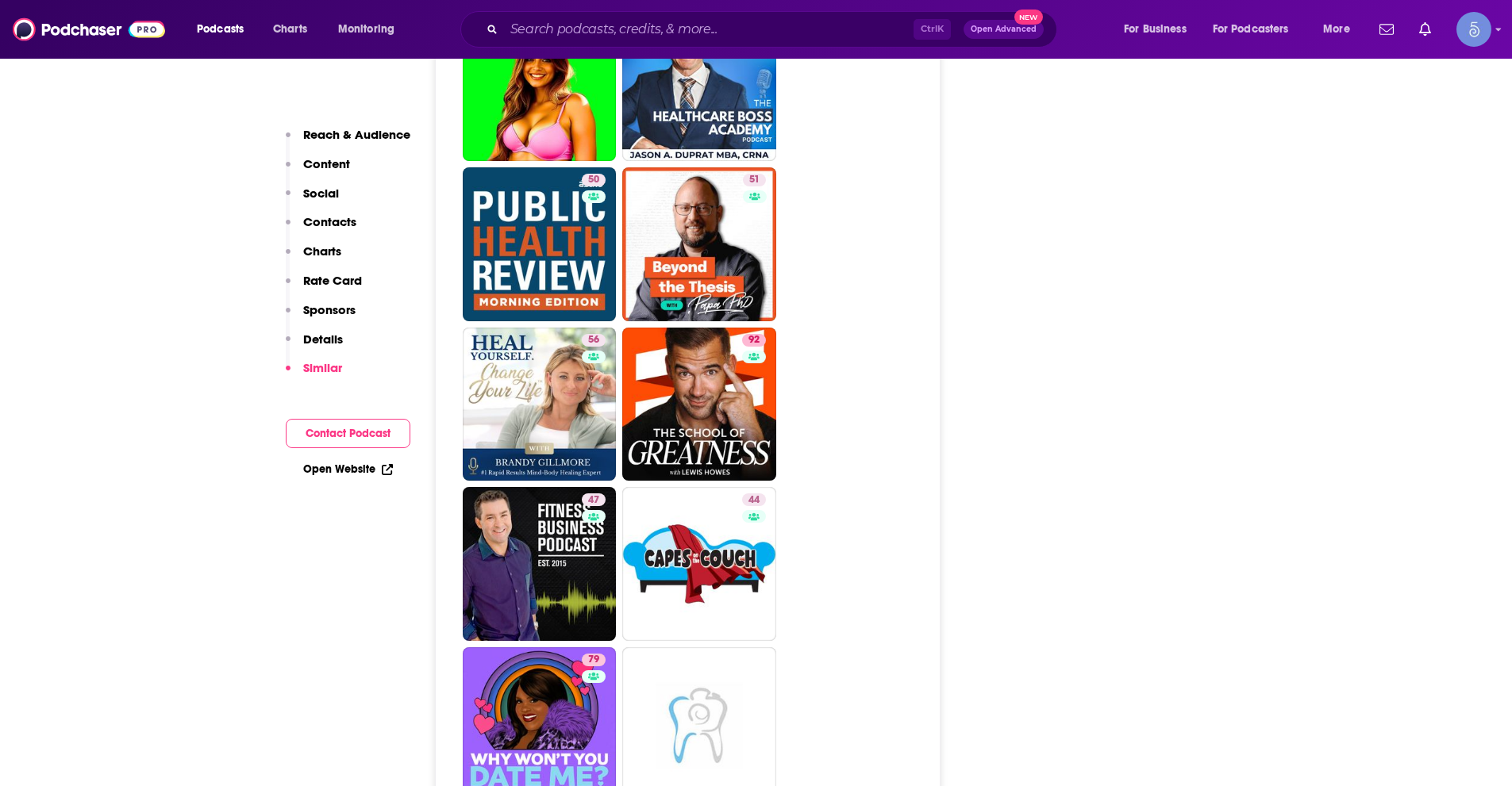
scroll to position [5871, 0]
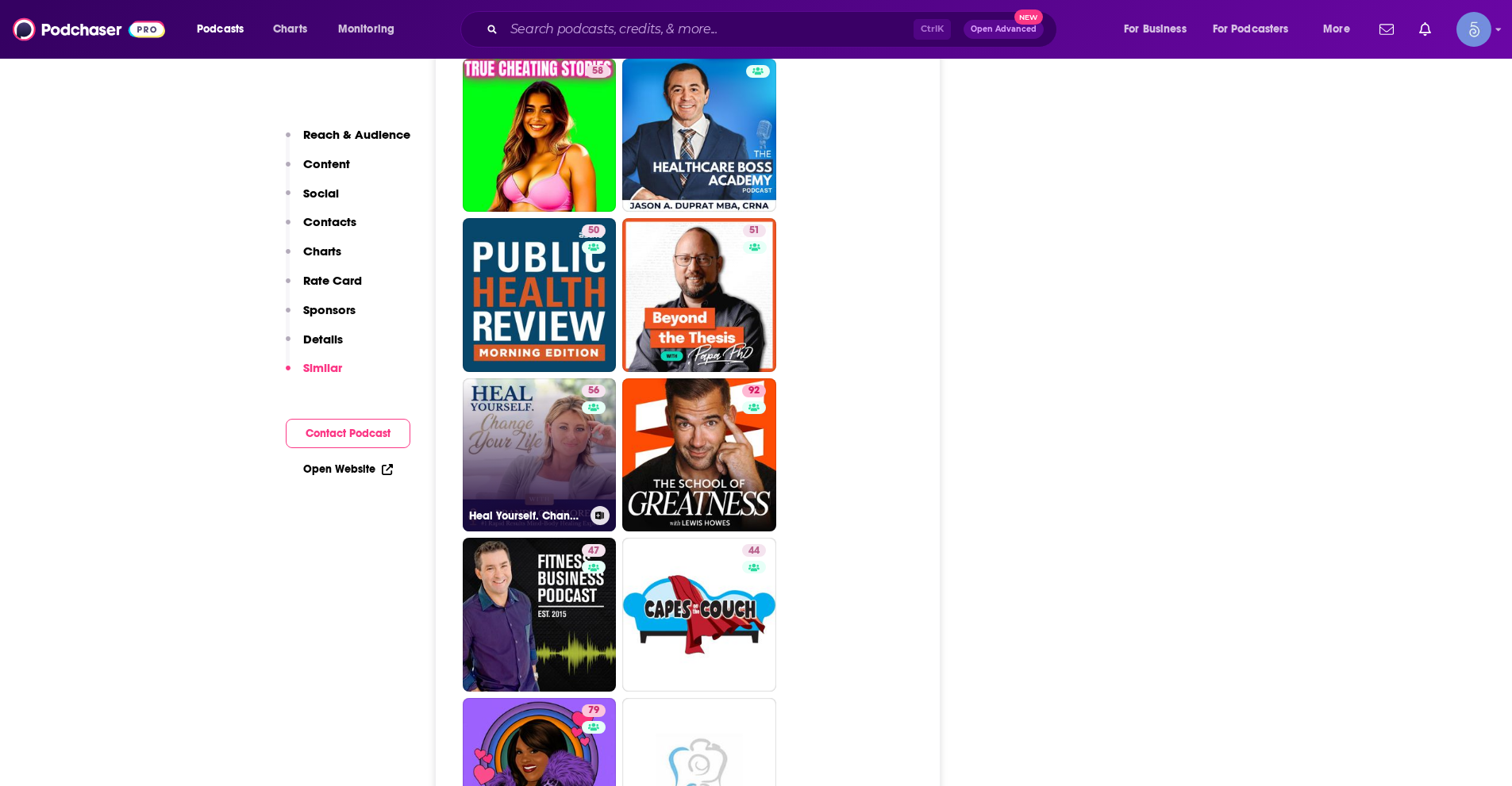
click at [546, 387] on link "56 Heal Yourself. Change Your Life™" at bounding box center [539, 455] width 154 height 154
type input "https://www.podchaser.com/podcasts/heal-yourself-change-your-life-1592025"
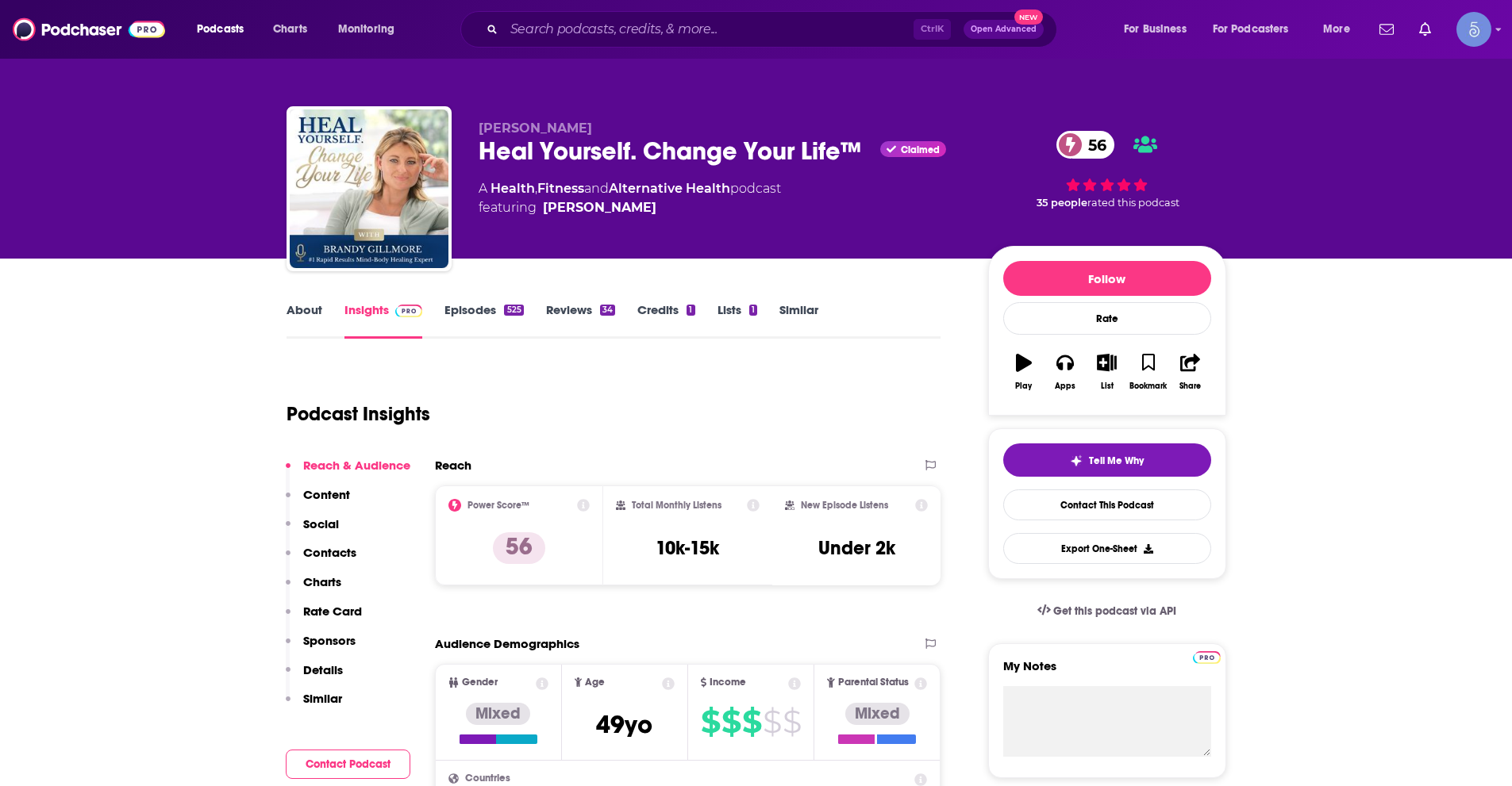
click at [305, 310] on link "About" at bounding box center [304, 321] width 36 height 37
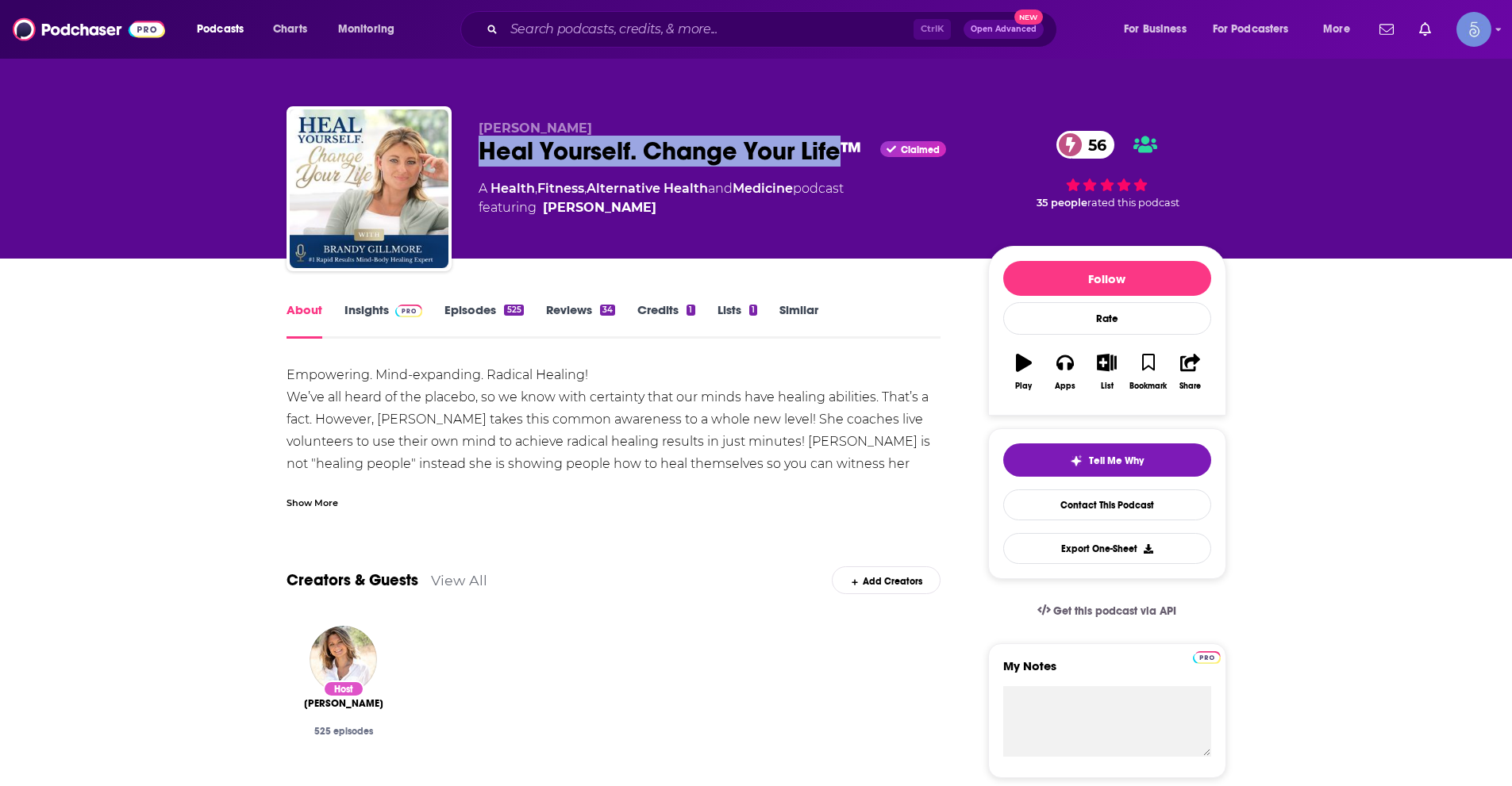
drag, startPoint x: 478, startPoint y: 155, endPoint x: 844, endPoint y: 171, distance: 366.3
click at [844, 171] on div "Brandy Gillmore Heal Yourself. Change Your Life™ Claimed 56 A Health , Fitness …" at bounding box center [720, 184] width 484 height 127
copy h1 "Heal Yourself. Change Your Life"
click at [539, 169] on div "Brandy Gillmore Heal Yourself. Change Your Life™ Claimed 56 A Health , Fitness …" at bounding box center [720, 184] width 484 height 127
drag, startPoint x: 478, startPoint y: 149, endPoint x: 858, endPoint y: 135, distance: 380.3
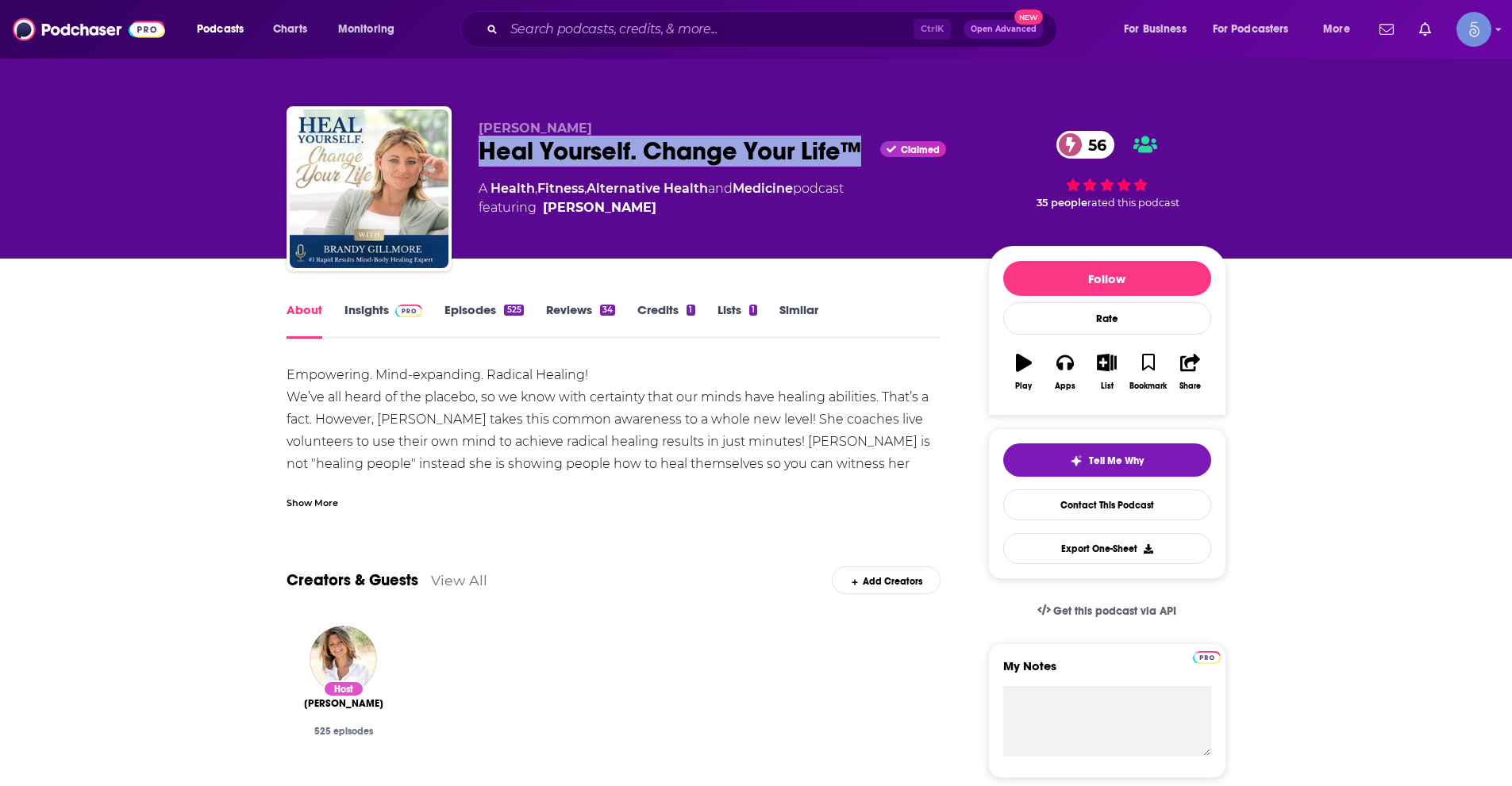
click at [858, 135] on div "Heal Yourself. Change Your Life™ Claimed 56" at bounding box center [720, 150] width 484 height 31
copy h1 "Heal Yourself. Change Your Life™"
click at [351, 313] on link "Insights" at bounding box center [383, 321] width 78 height 37
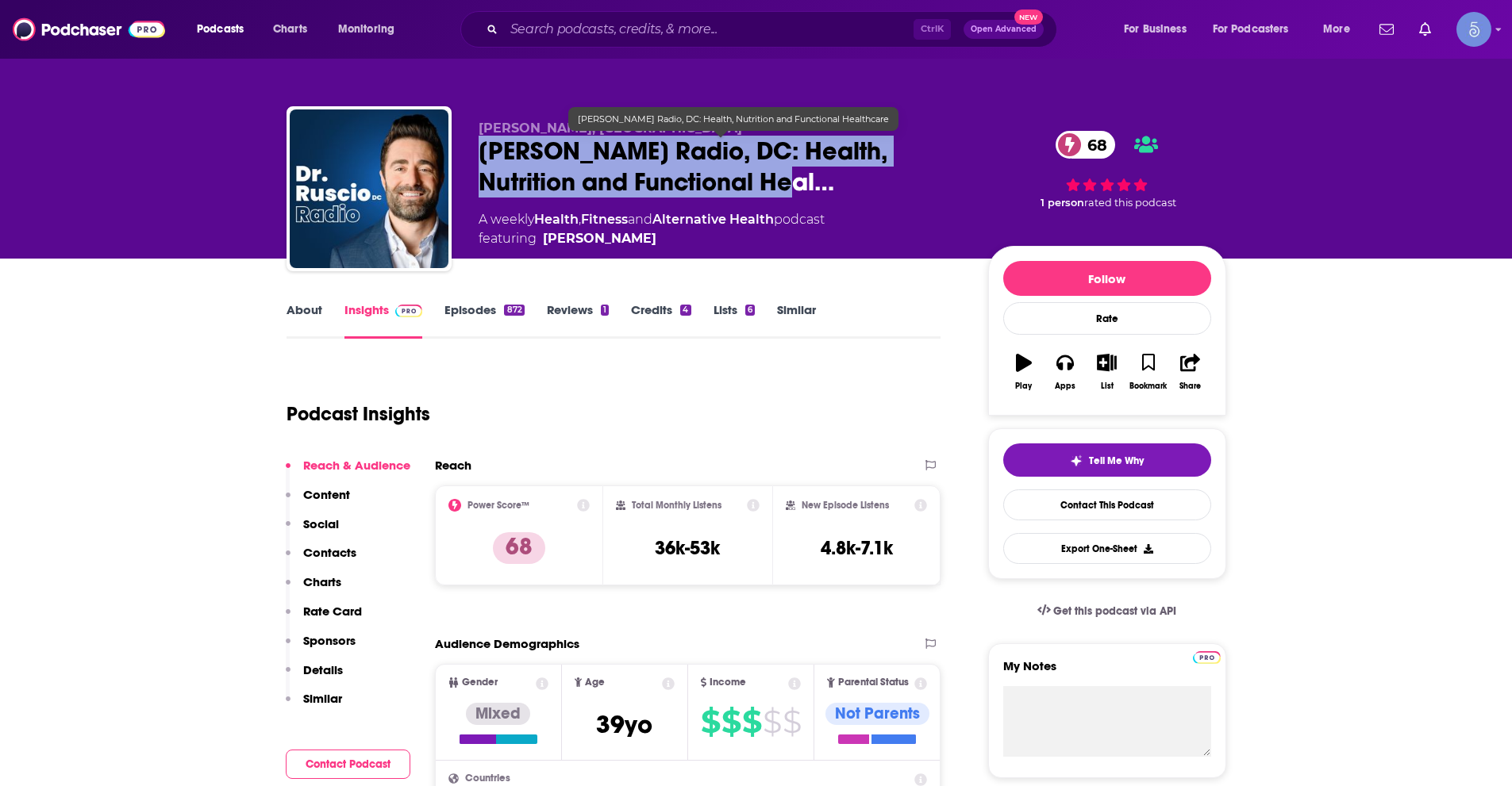
drag, startPoint x: 476, startPoint y: 150, endPoint x: 735, endPoint y: 177, distance: 260.4
click at [735, 177] on div "Dr. Michael Ruscio, DC Dr. Ruscio Radio, DC: Health, Nutrition and Functional H…" at bounding box center [756, 191] width 940 height 171
copy h2 "Dr. Ruscio Radio, DC: Health, Nutrition and Functional Heal…"
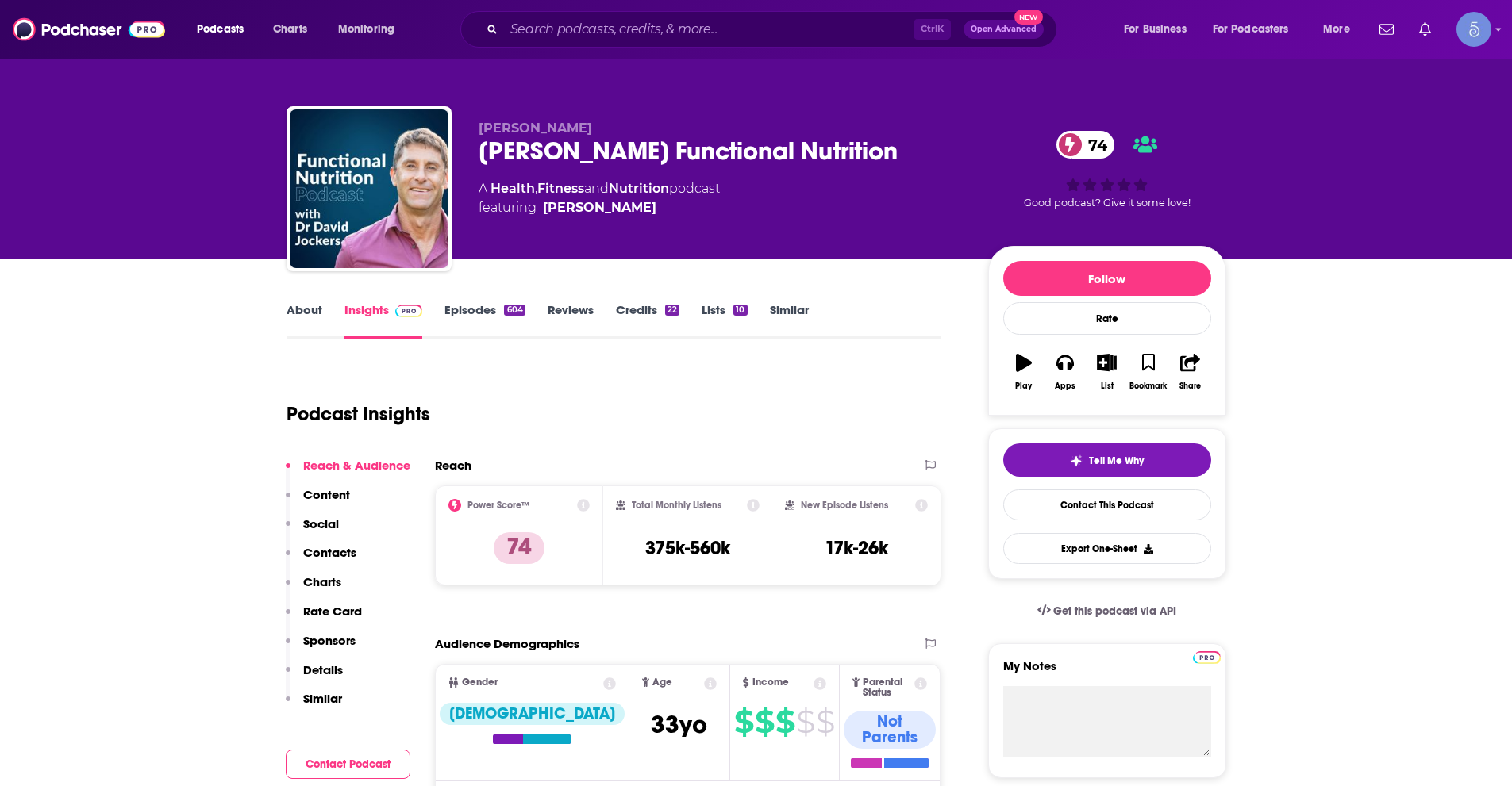
click at [291, 316] on link "About" at bounding box center [304, 321] width 36 height 37
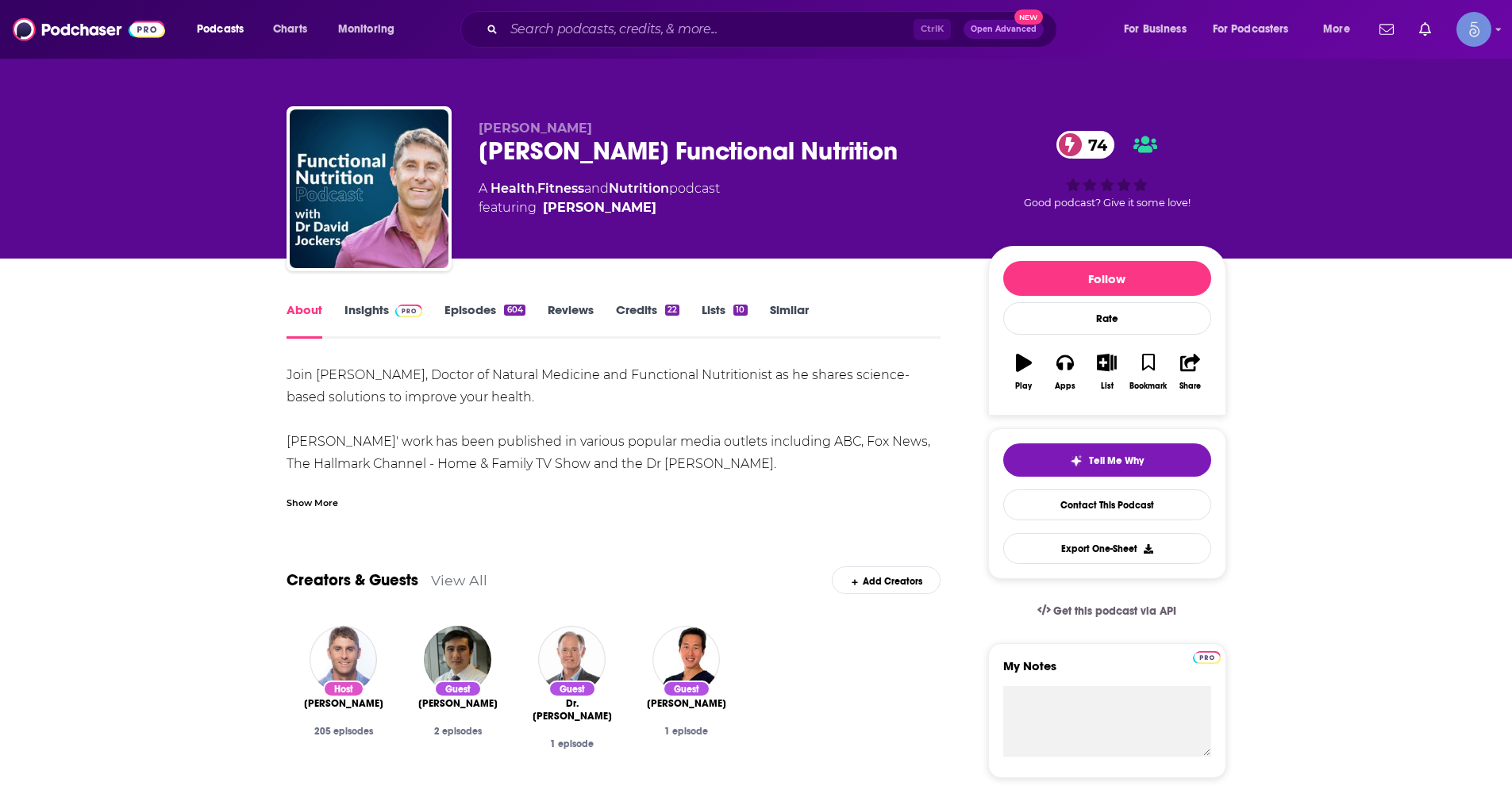
click at [303, 495] on div "Show More" at bounding box center [312, 501] width 52 height 15
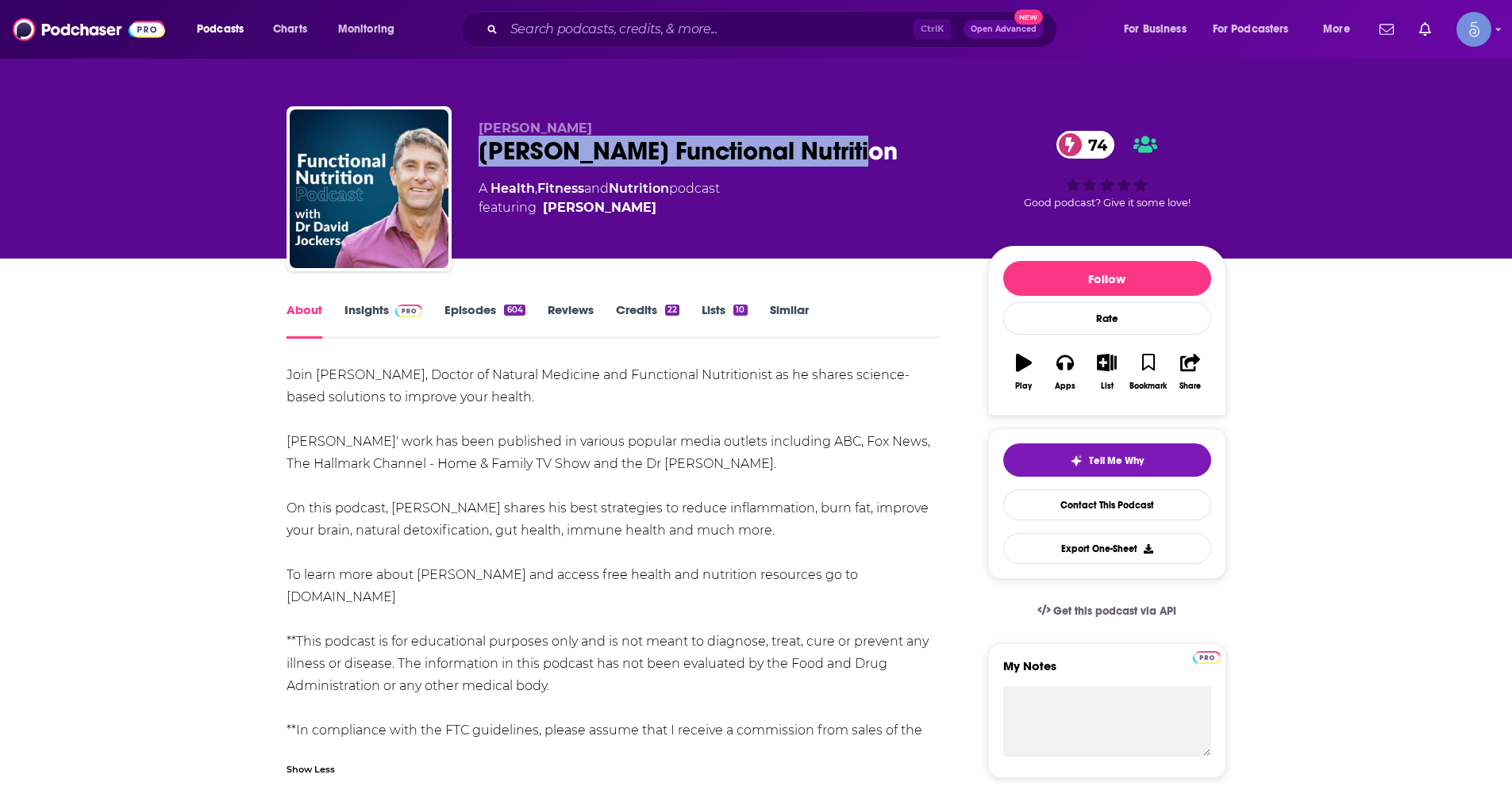
drag, startPoint x: 479, startPoint y: 158, endPoint x: 865, endPoint y: 139, distance: 386.5
click at [842, 150] on div "[PERSON_NAME] Functional Nutrition 74" at bounding box center [720, 150] width 484 height 31
copy h1 "[PERSON_NAME] Functional Nutrition"
click at [372, 314] on link "Insights" at bounding box center [383, 321] width 78 height 37
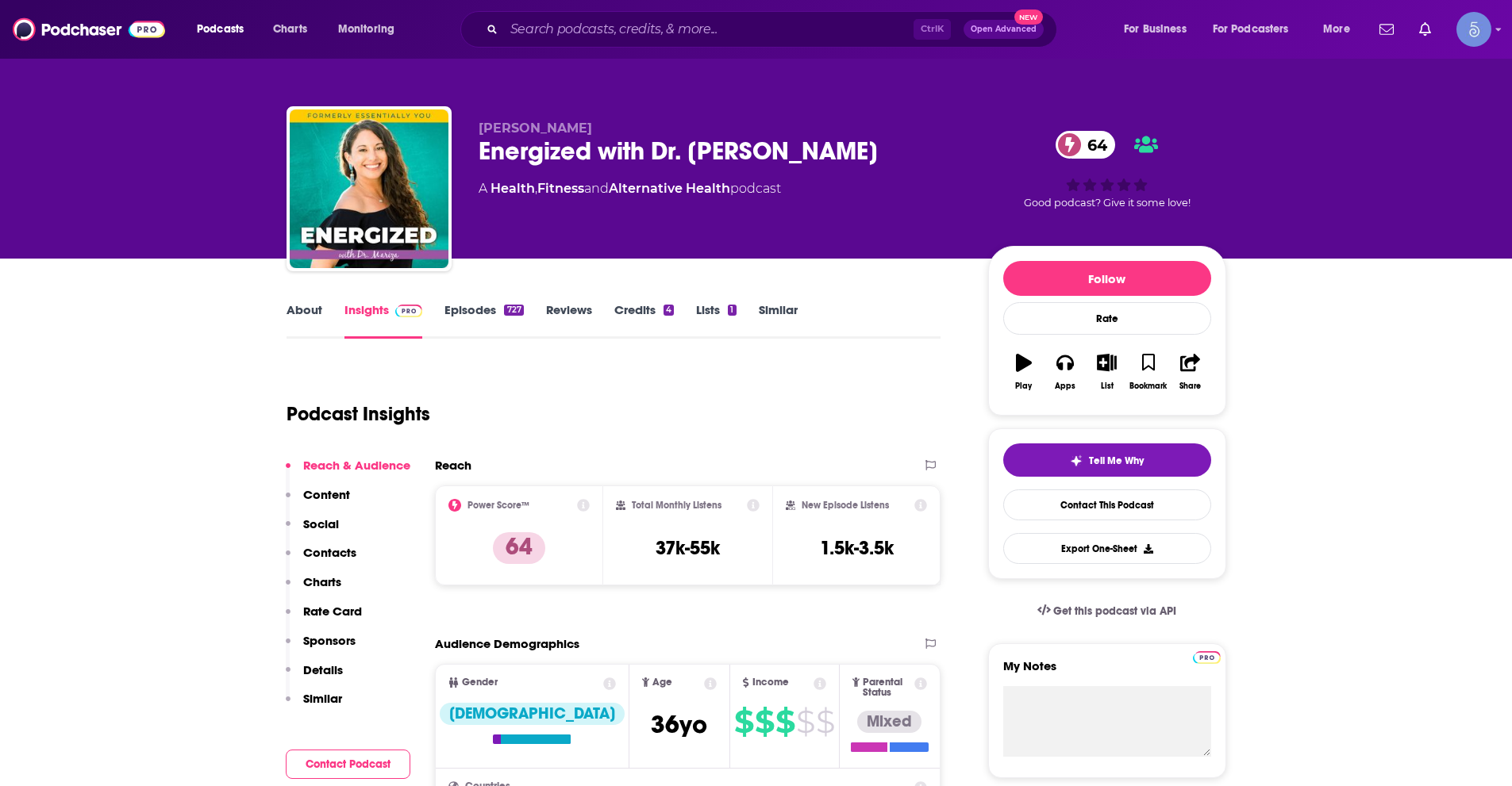
click at [298, 313] on link "About" at bounding box center [304, 321] width 36 height 37
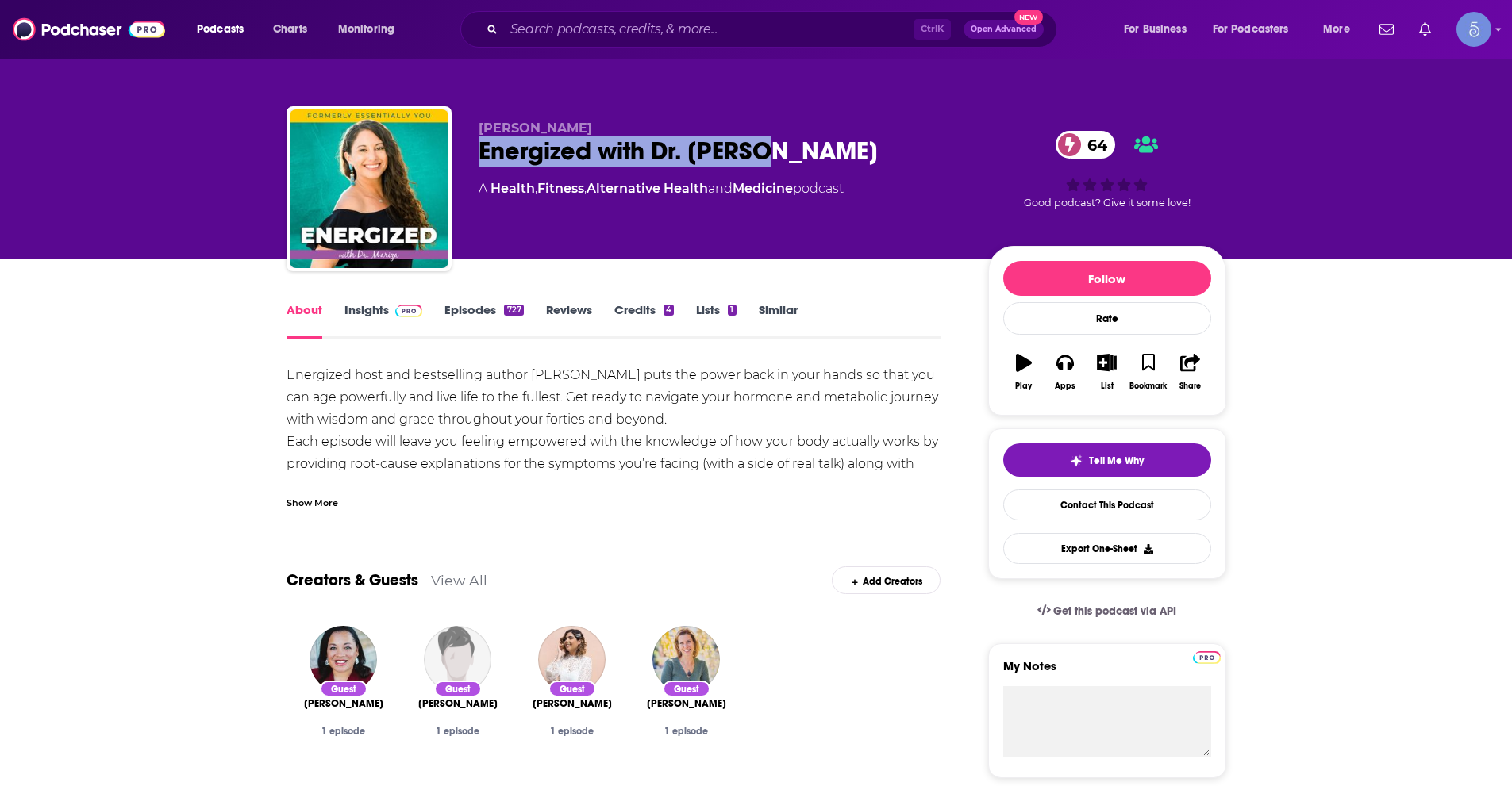
drag, startPoint x: 477, startPoint y: 150, endPoint x: 765, endPoint y: 159, distance: 288.1
click at [765, 159] on div "[PERSON_NAME] Energized with Dr. [PERSON_NAME] 64 A Health , Fitness , Alternat…" at bounding box center [756, 191] width 940 height 171
copy h1 "Energized with Dr. [PERSON_NAME]"
click at [380, 306] on link "Insights" at bounding box center [383, 321] width 78 height 37
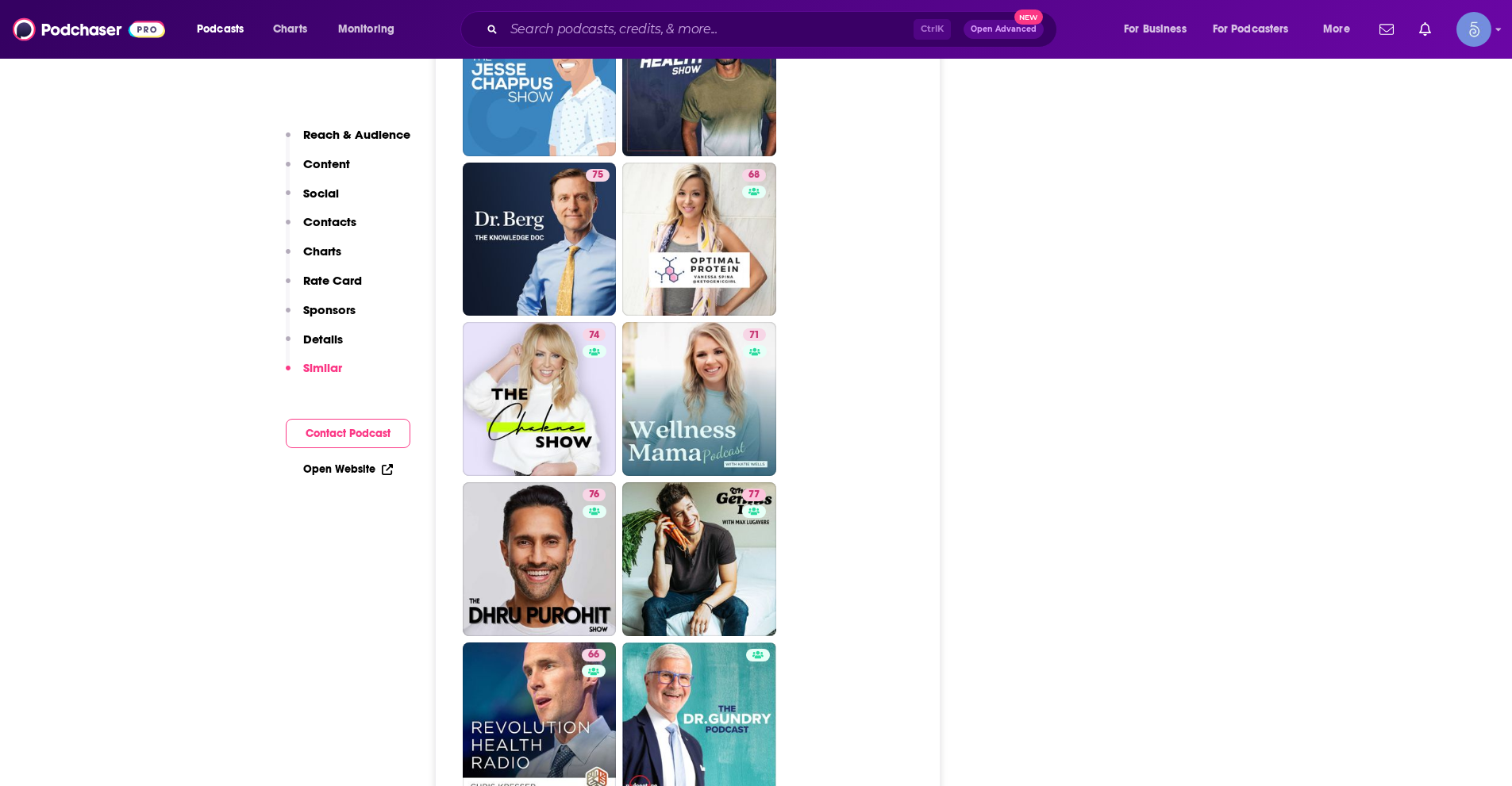
scroll to position [4126, 0]
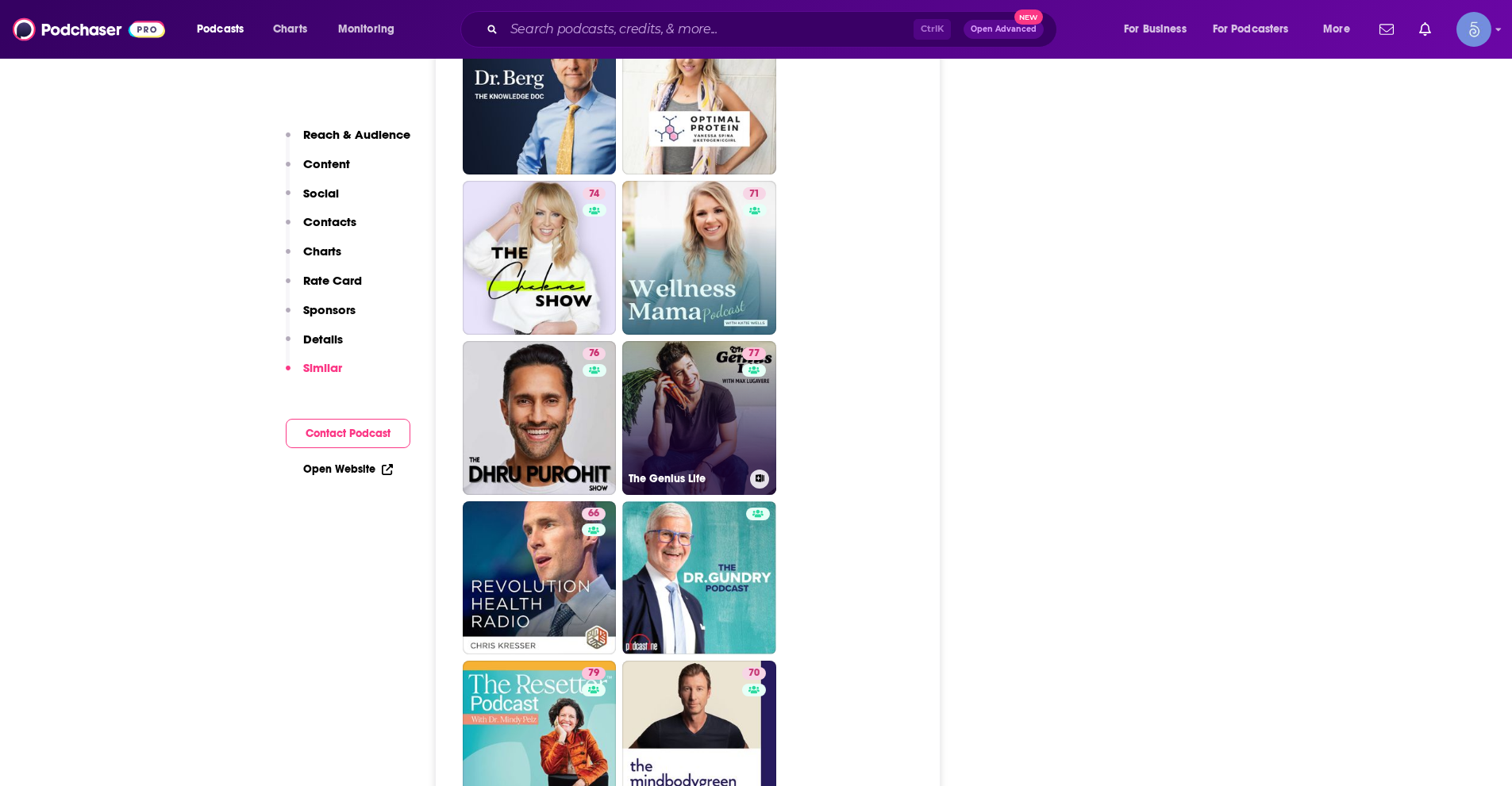
click at [719, 341] on link "77 The Genius Life" at bounding box center [698, 417] width 154 height 154
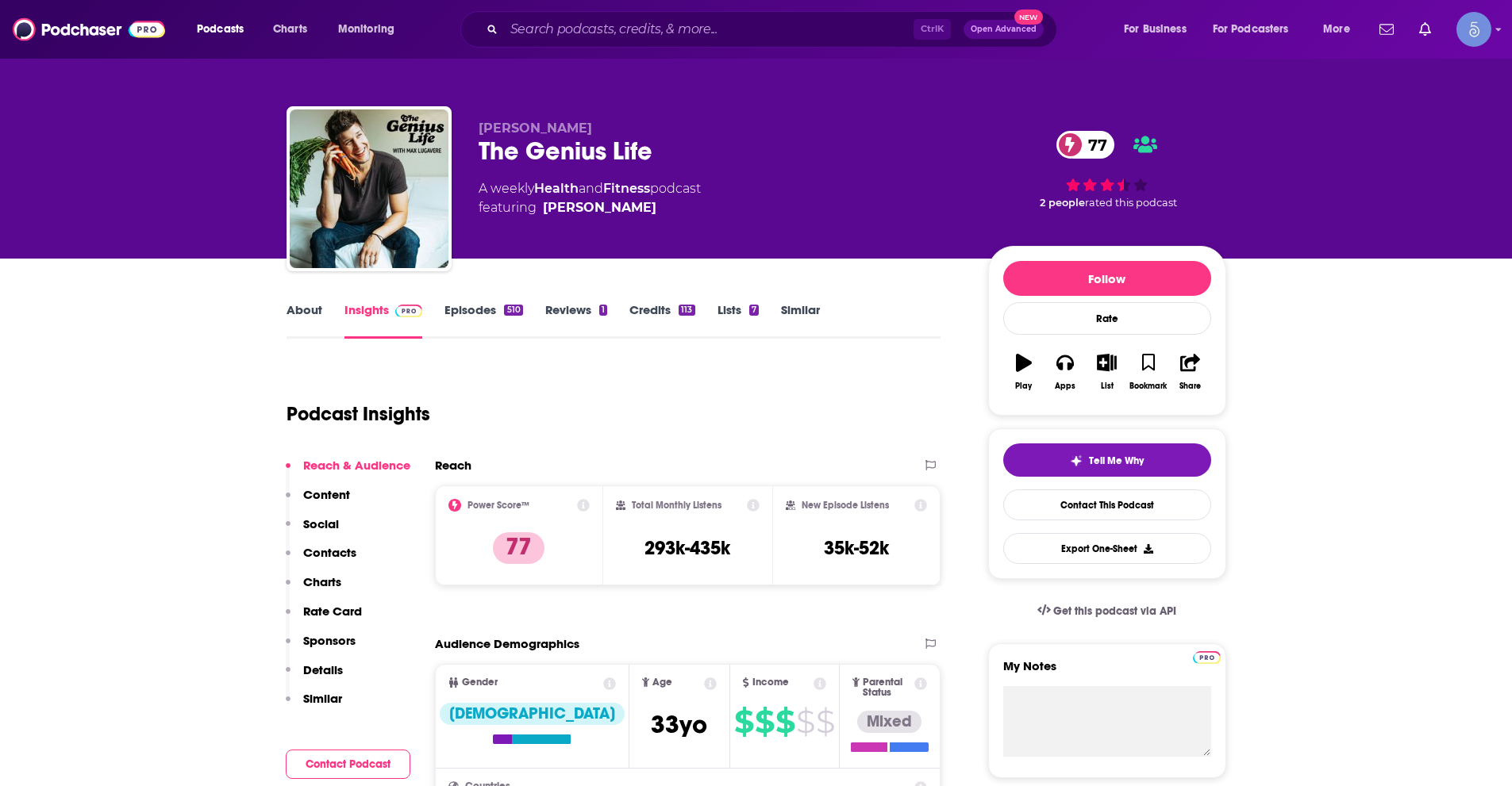
type input "https://www.podchaser.com/podcasts/energized-with-dr-mariza-645134"
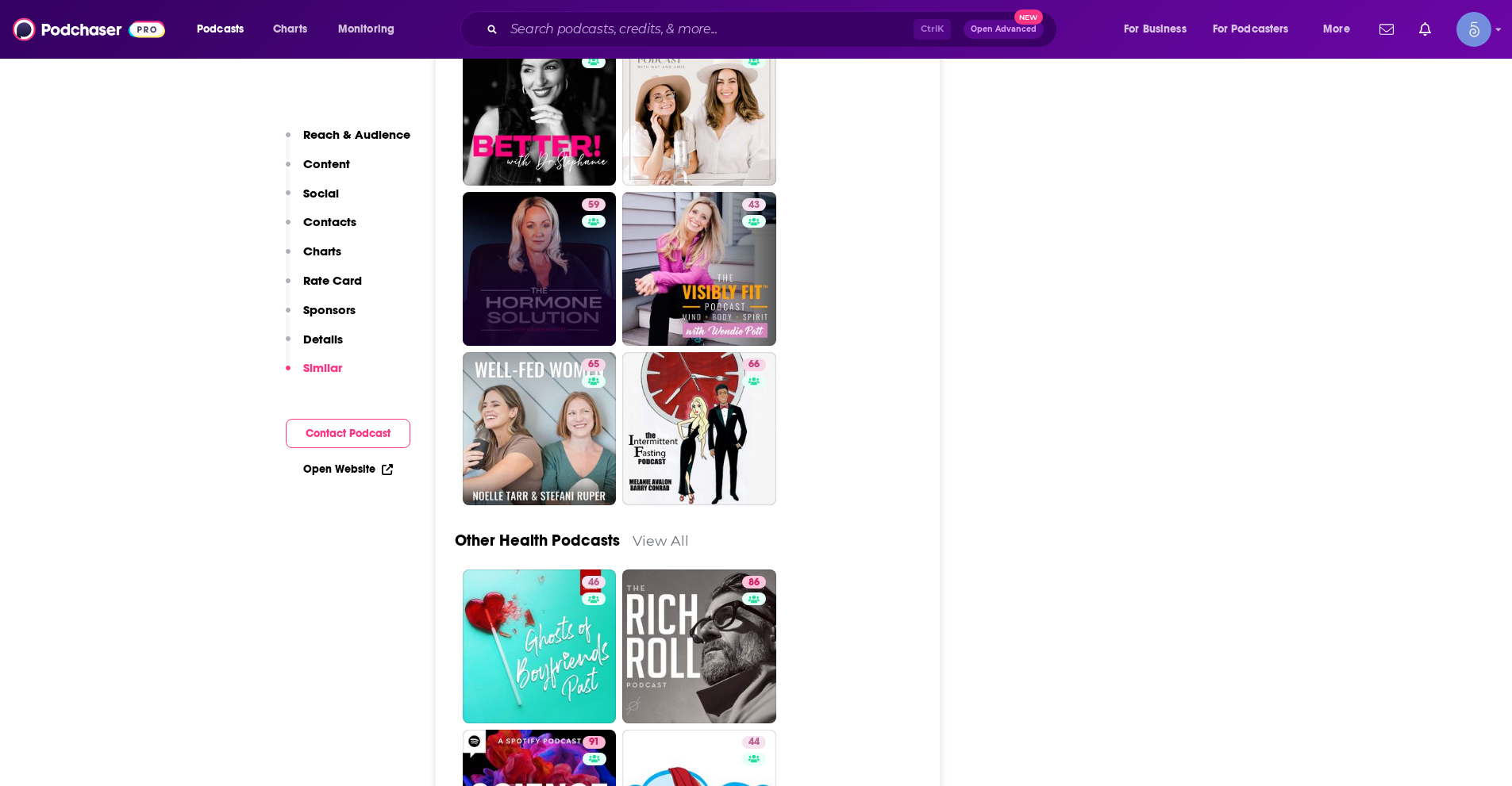
scroll to position [5236, 0]
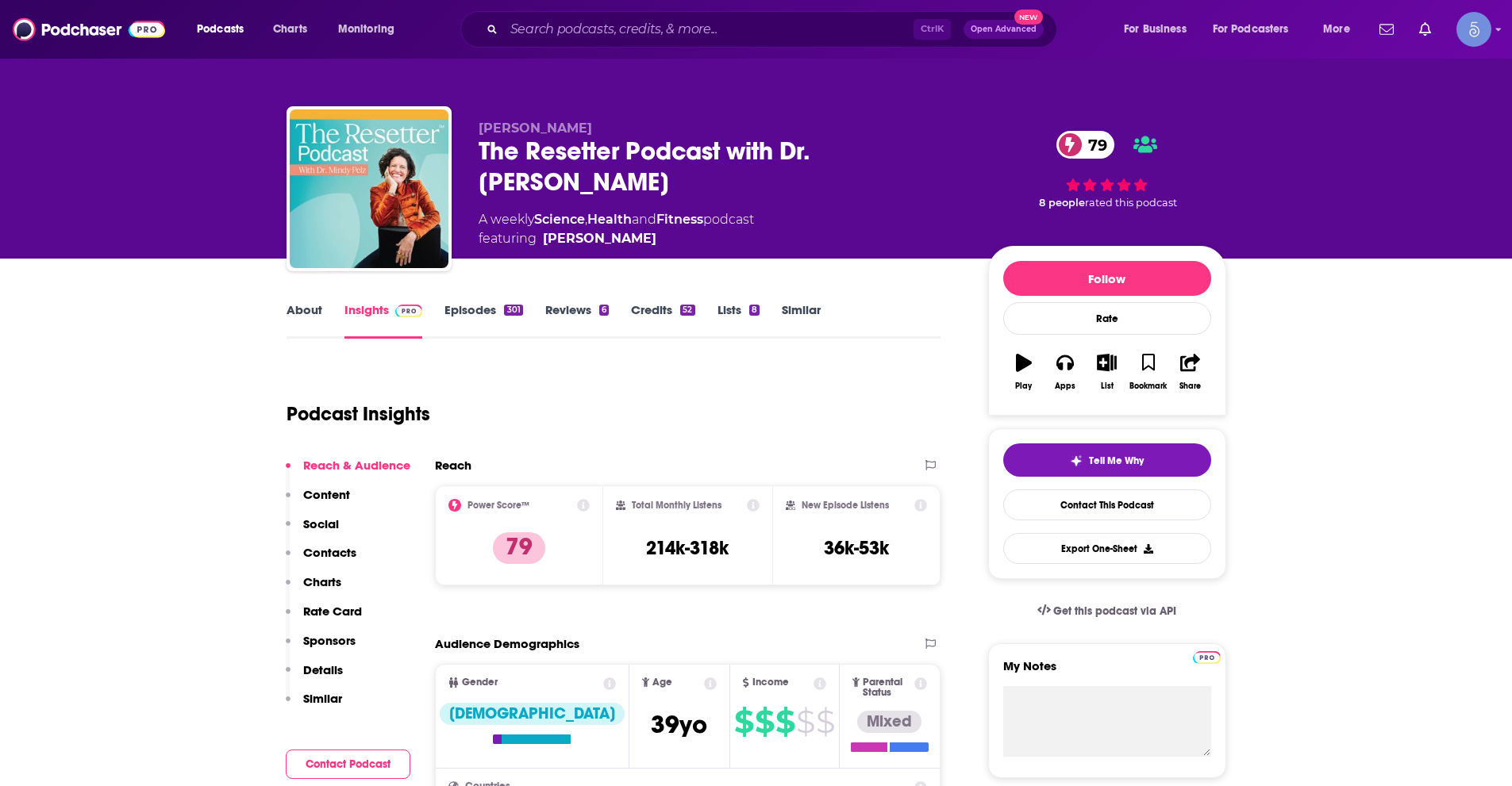
click at [298, 317] on link "About" at bounding box center [304, 321] width 36 height 37
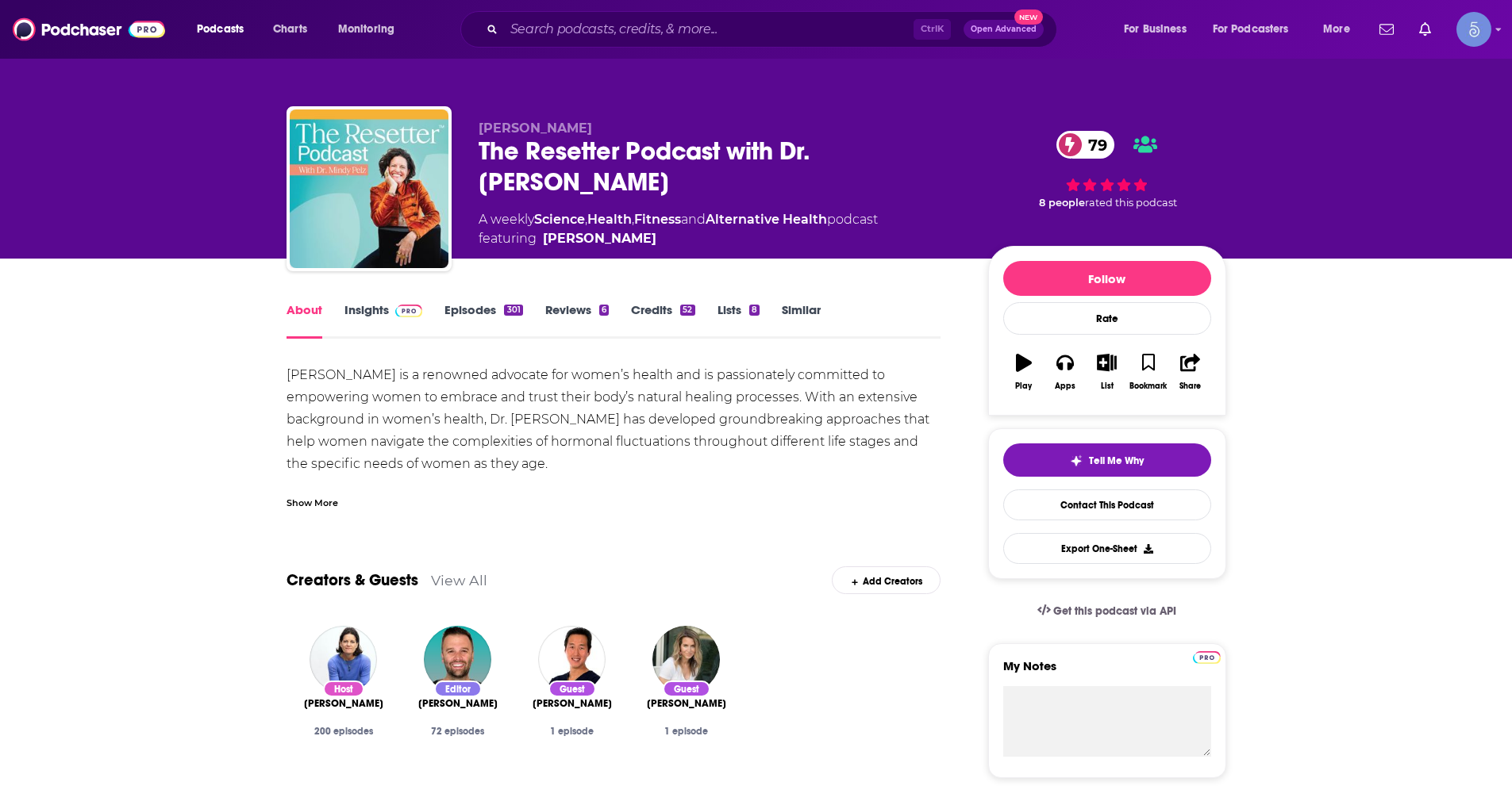
click at [367, 308] on link "Insights" at bounding box center [383, 321] width 78 height 37
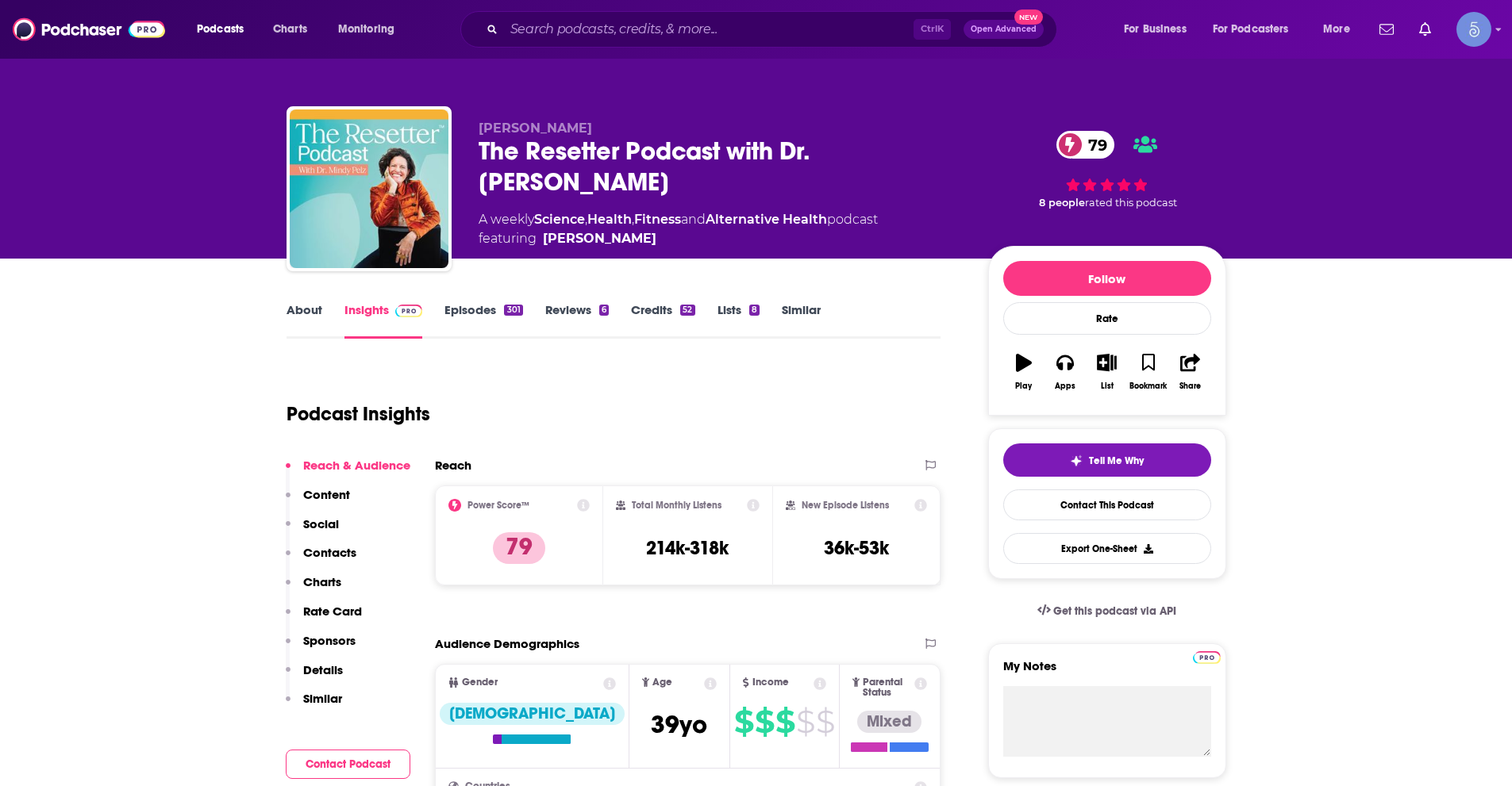
click at [485, 148] on div "The Resetter Podcast with Dr. [PERSON_NAME] 79" at bounding box center [720, 166] width 484 height 61
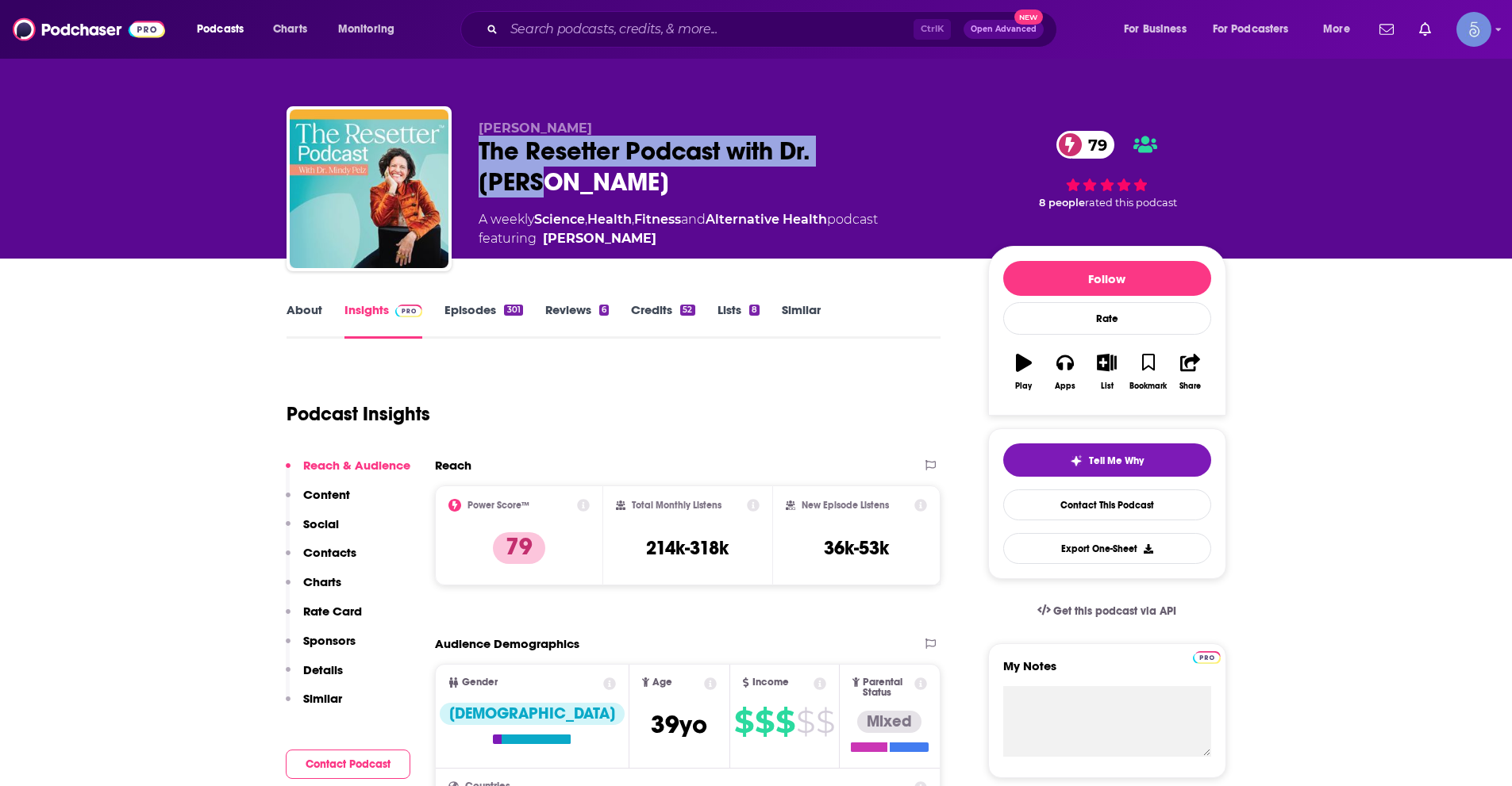
drag, startPoint x: 480, startPoint y: 149, endPoint x: 924, endPoint y: 143, distance: 444.0
click at [924, 143] on div "The Resetter Podcast with Dr. [PERSON_NAME] 79" at bounding box center [720, 166] width 484 height 61
copy h2 "The Resetter Podcast with Dr. [PERSON_NAME]"
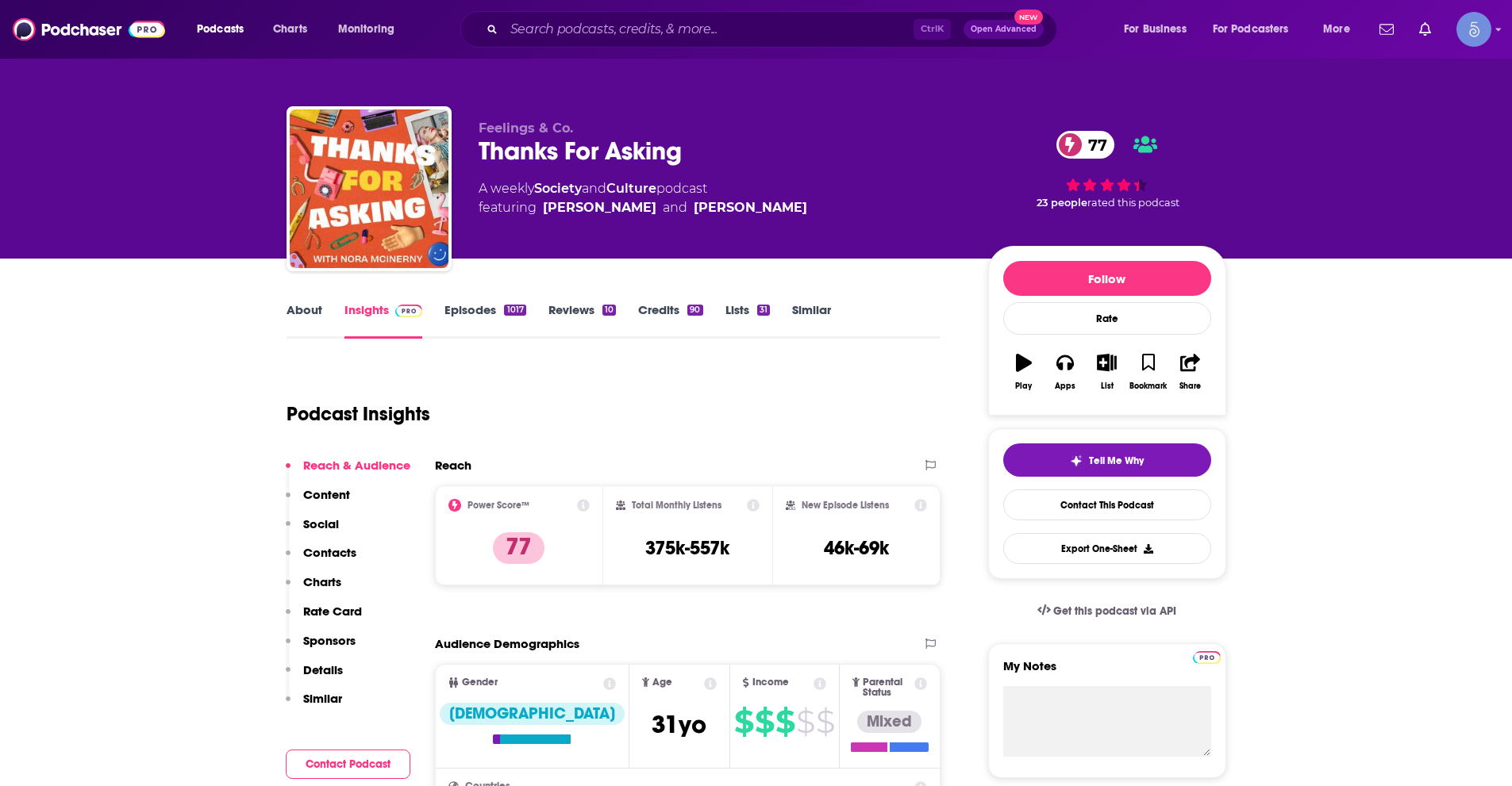
click at [292, 314] on link "About" at bounding box center [304, 321] width 36 height 37
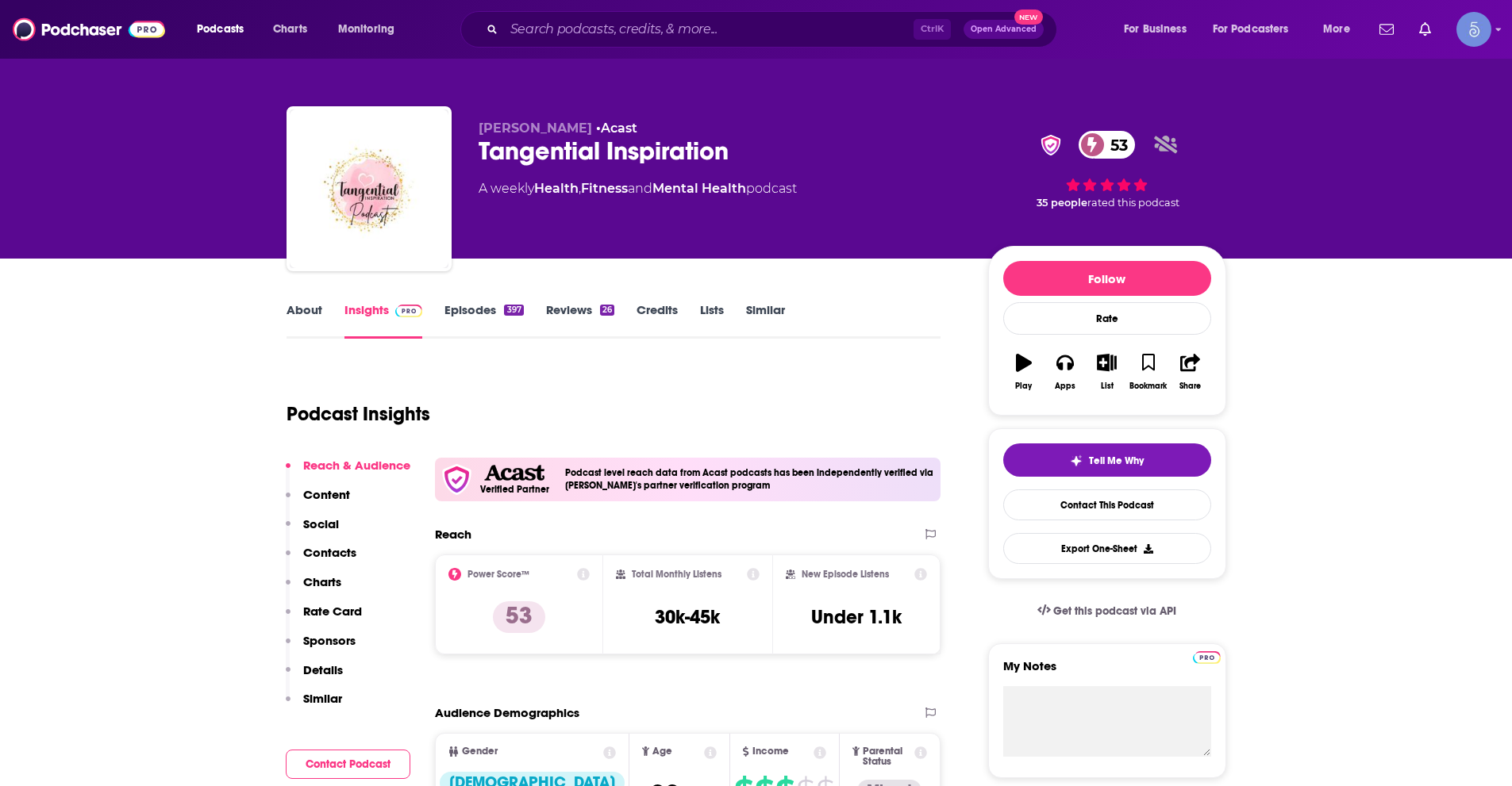
click at [294, 314] on link "About" at bounding box center [304, 321] width 36 height 37
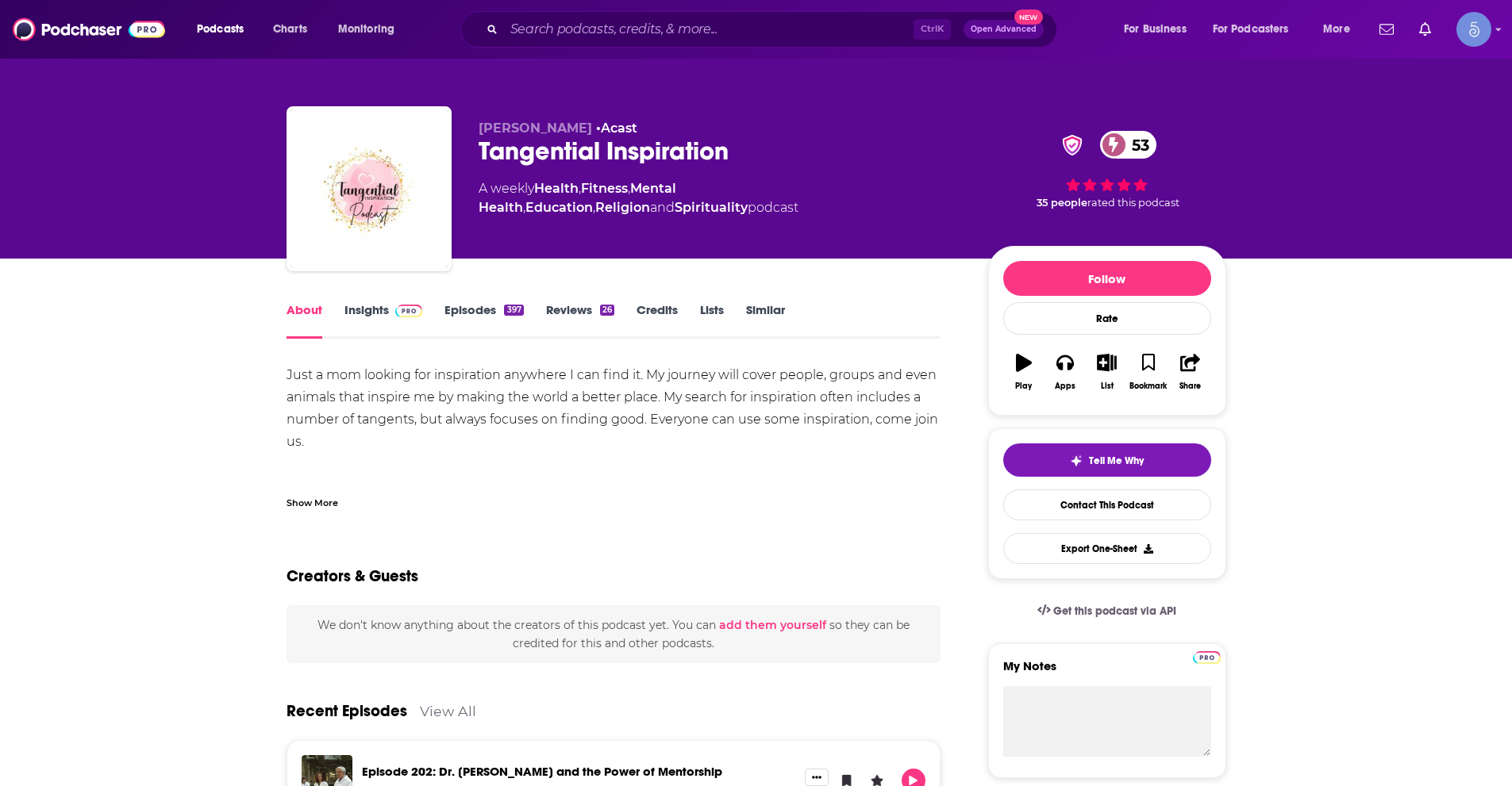
click at [318, 503] on div "Show More" at bounding box center [312, 501] width 52 height 15
